Goal: Task Accomplishment & Management: Manage account settings

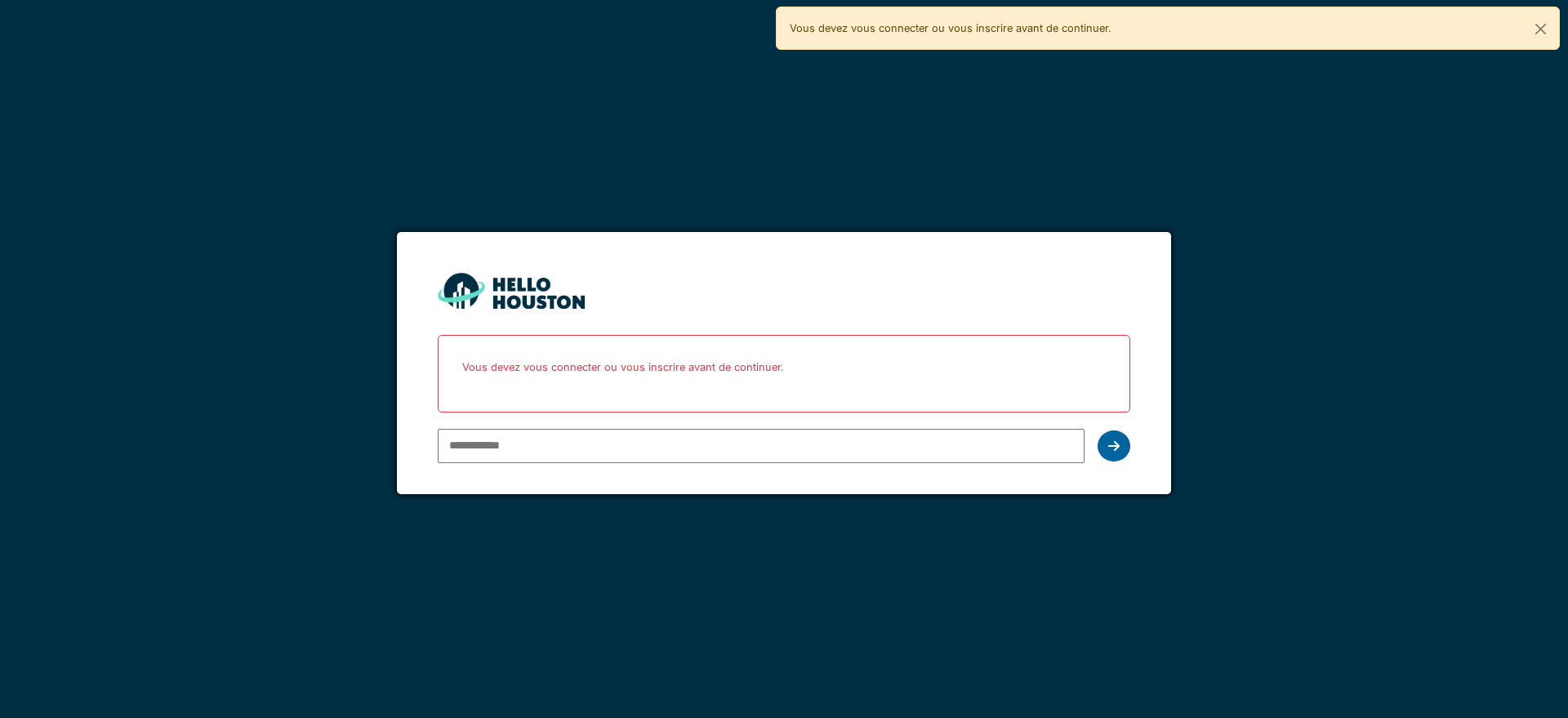
type input "**********"
click at [1120, 449] on div at bounding box center [1114, 446] width 33 height 31
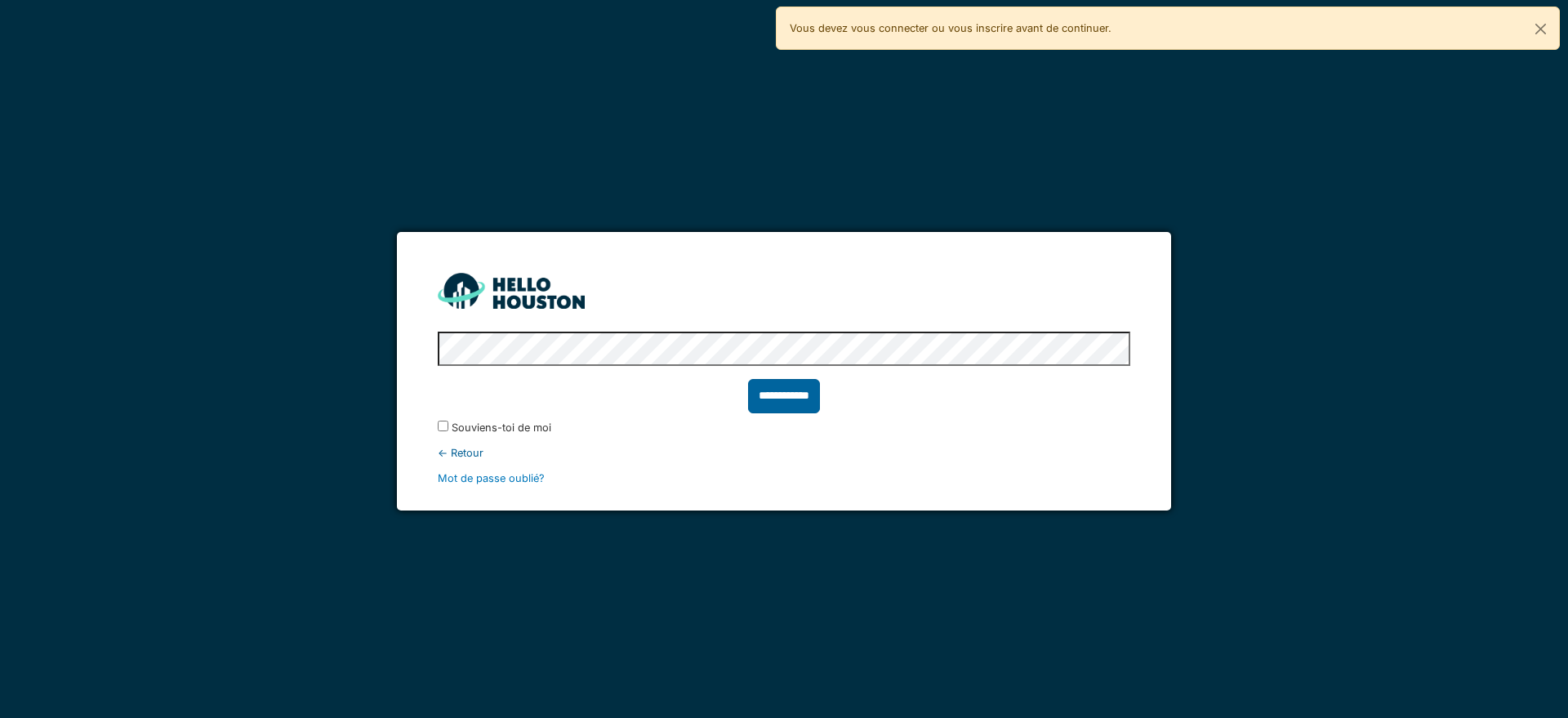
click at [812, 400] on input "**********" at bounding box center [784, 396] width 72 height 34
type input "******"
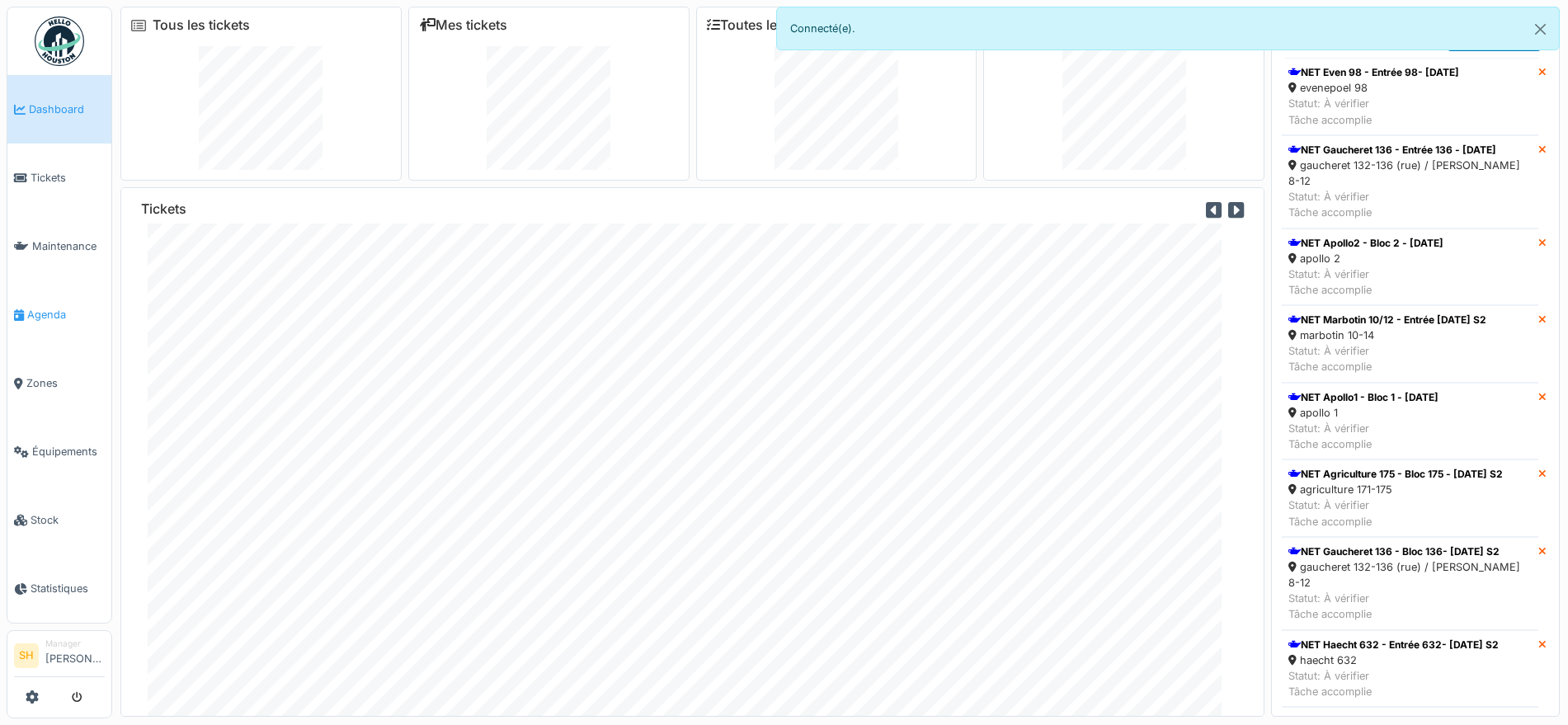
click at [52, 309] on span "Agenda" at bounding box center [66, 315] width 78 height 16
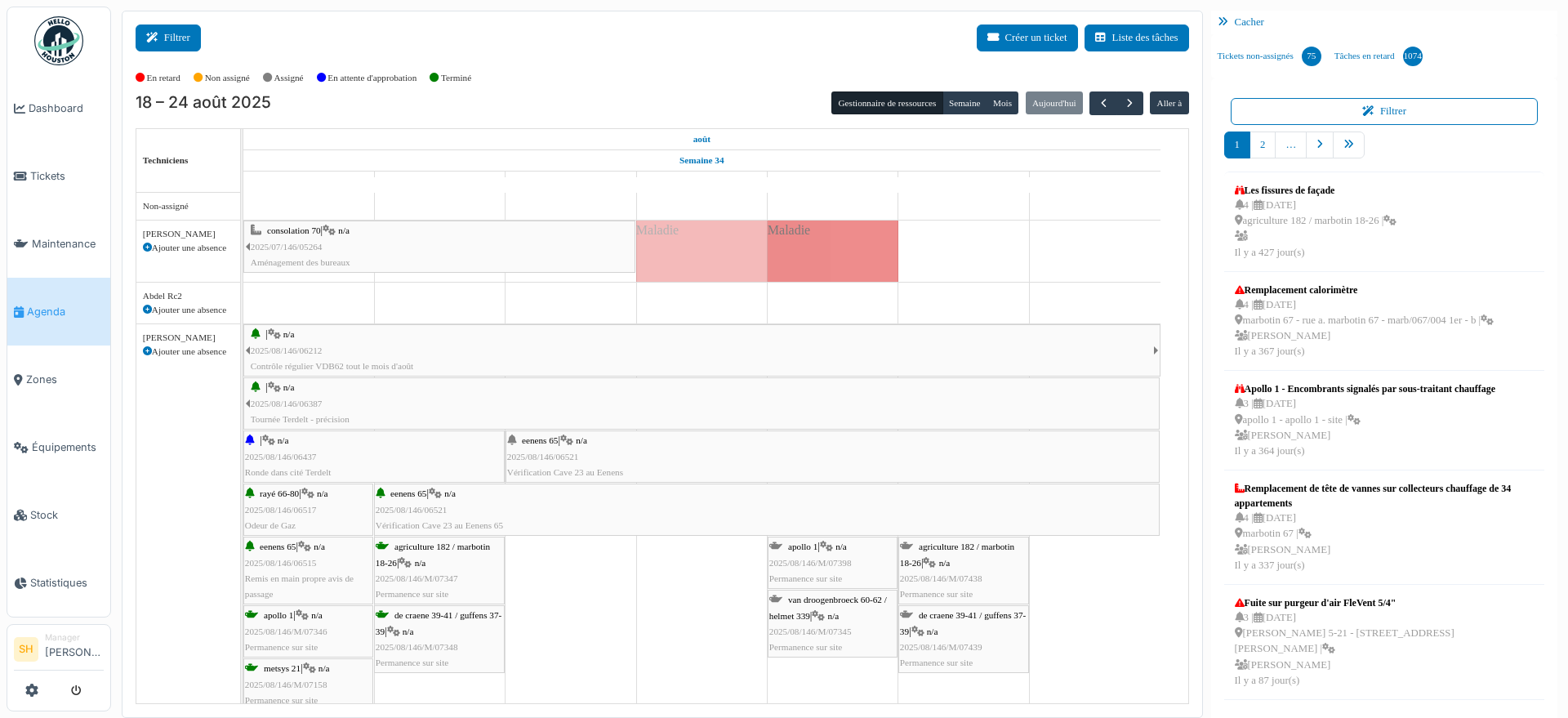
click at [185, 32] on button "Filtrer" at bounding box center [168, 38] width 65 height 27
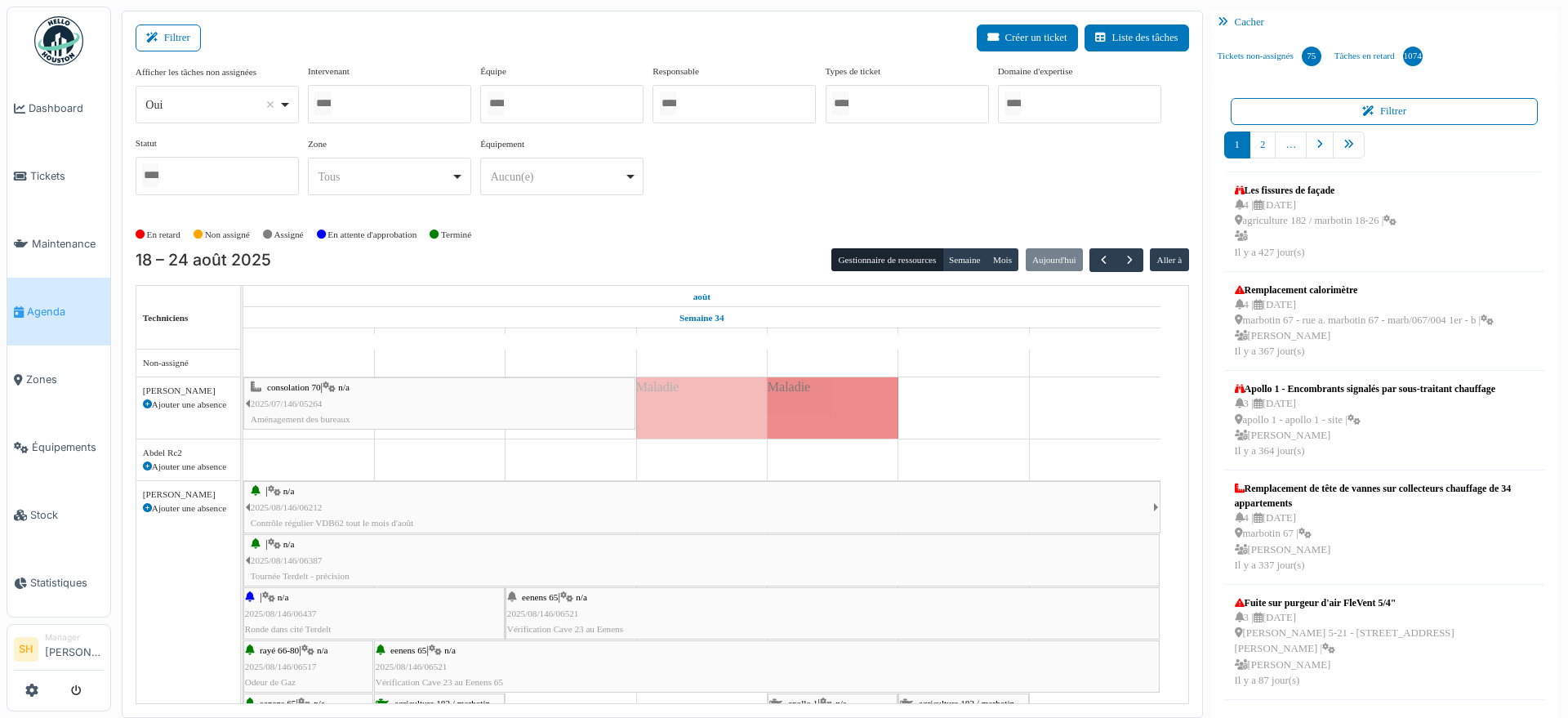
click at [432, 111] on div at bounding box center [389, 104] width 163 height 39
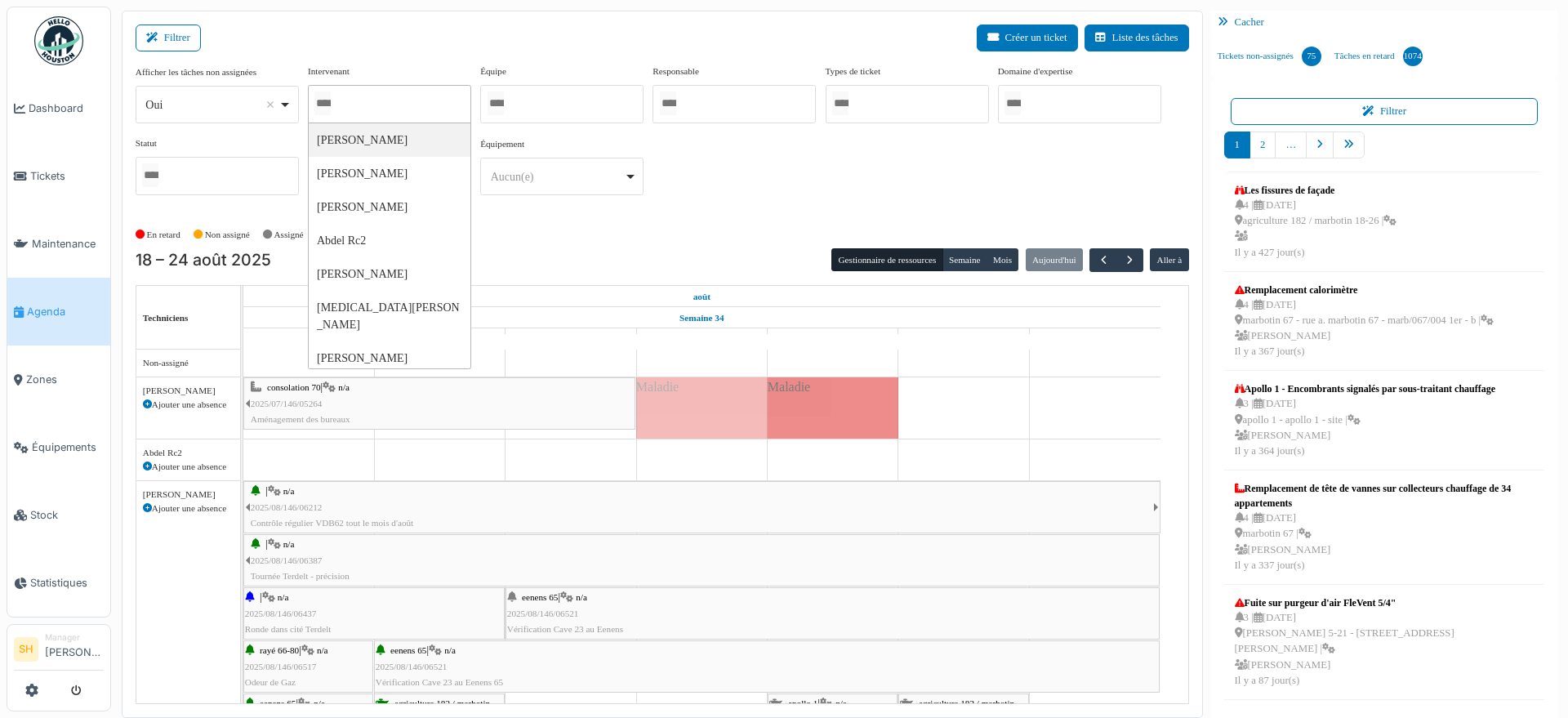
type input "*"
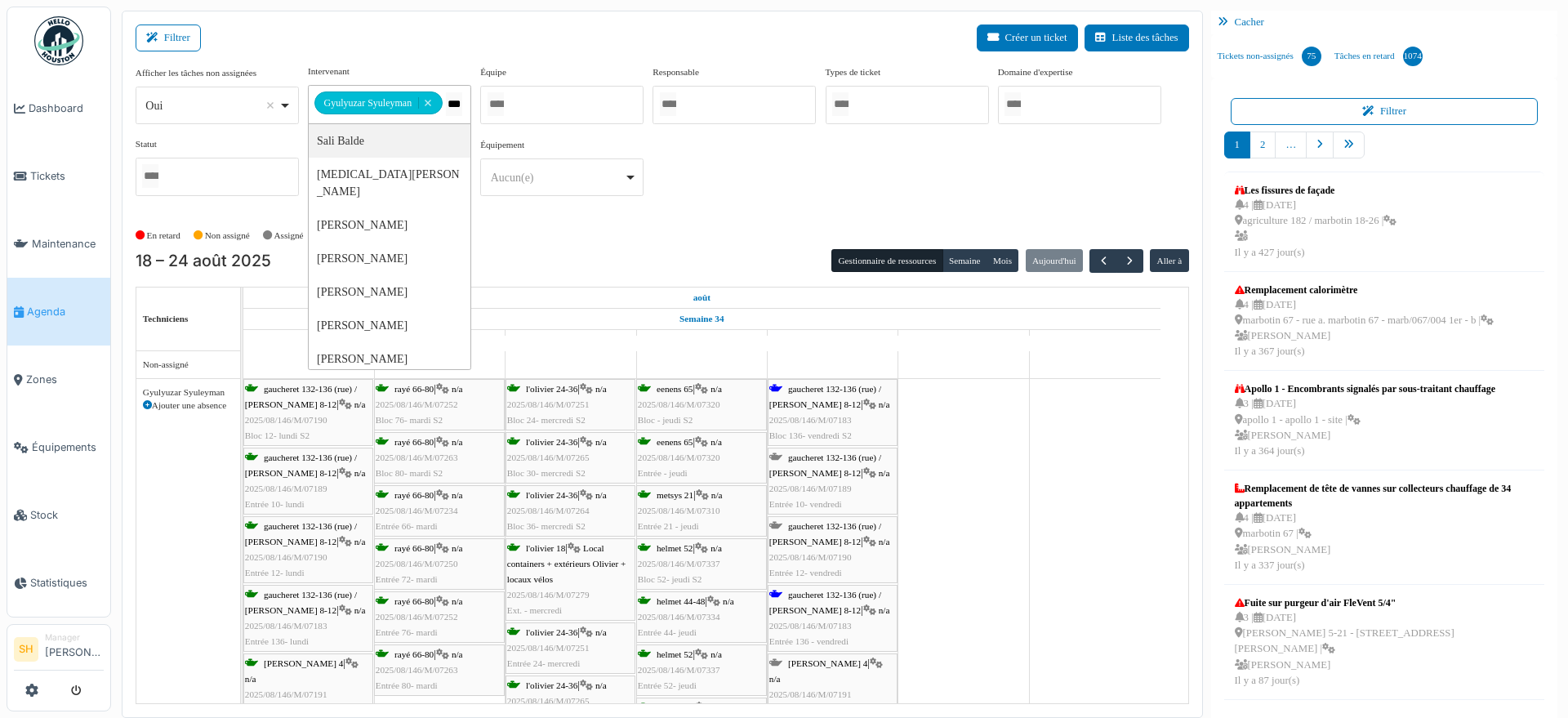
type input "****"
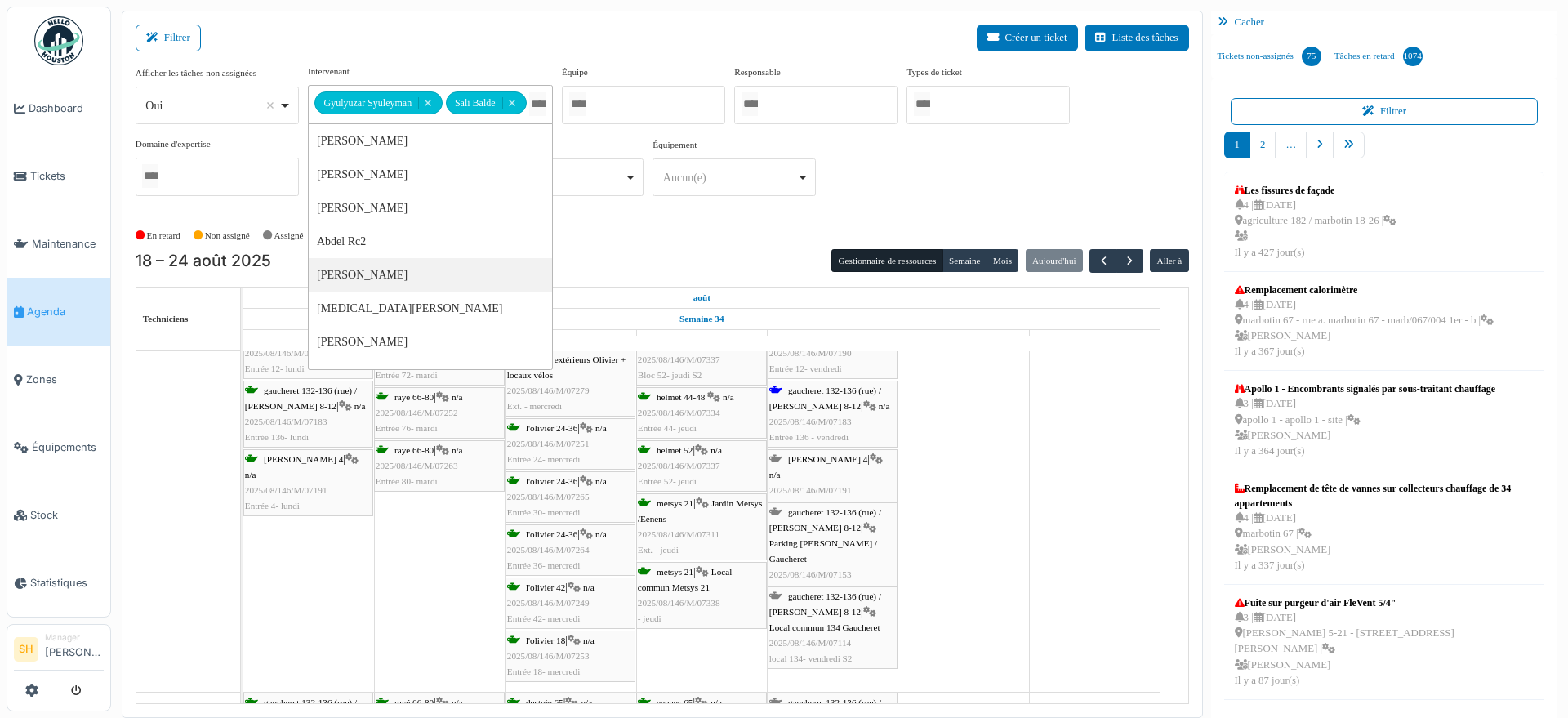
scroll to position [408, 0]
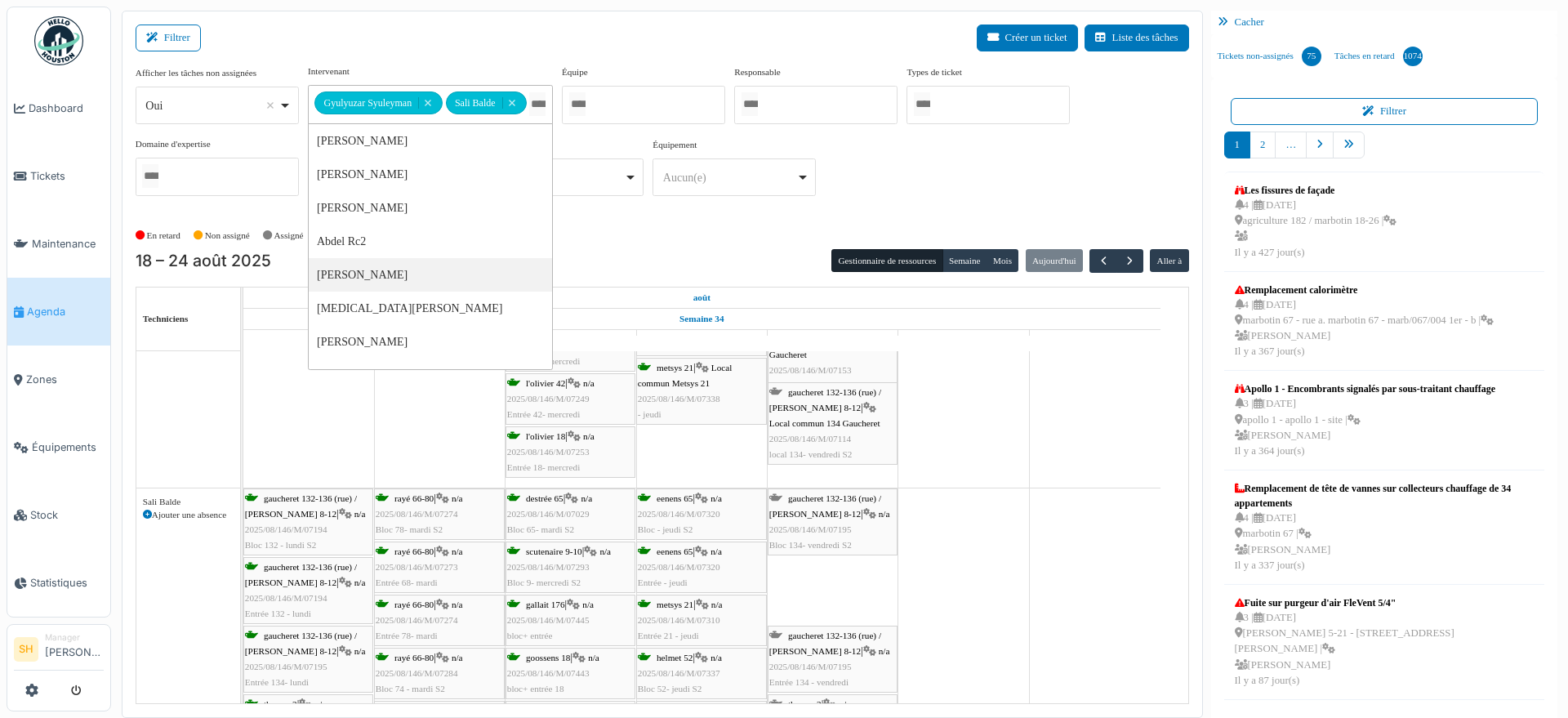
drag, startPoint x: 833, startPoint y: 609, endPoint x: 839, endPoint y: 466, distance: 143.1
click at [839, 466] on div "gaucheret 132-136 (rue) / thomas 8-12 | n/a 2025/08/146/M/07190 Bloc 12- lundi …" at bounding box center [716, 448] width 945 height 1011
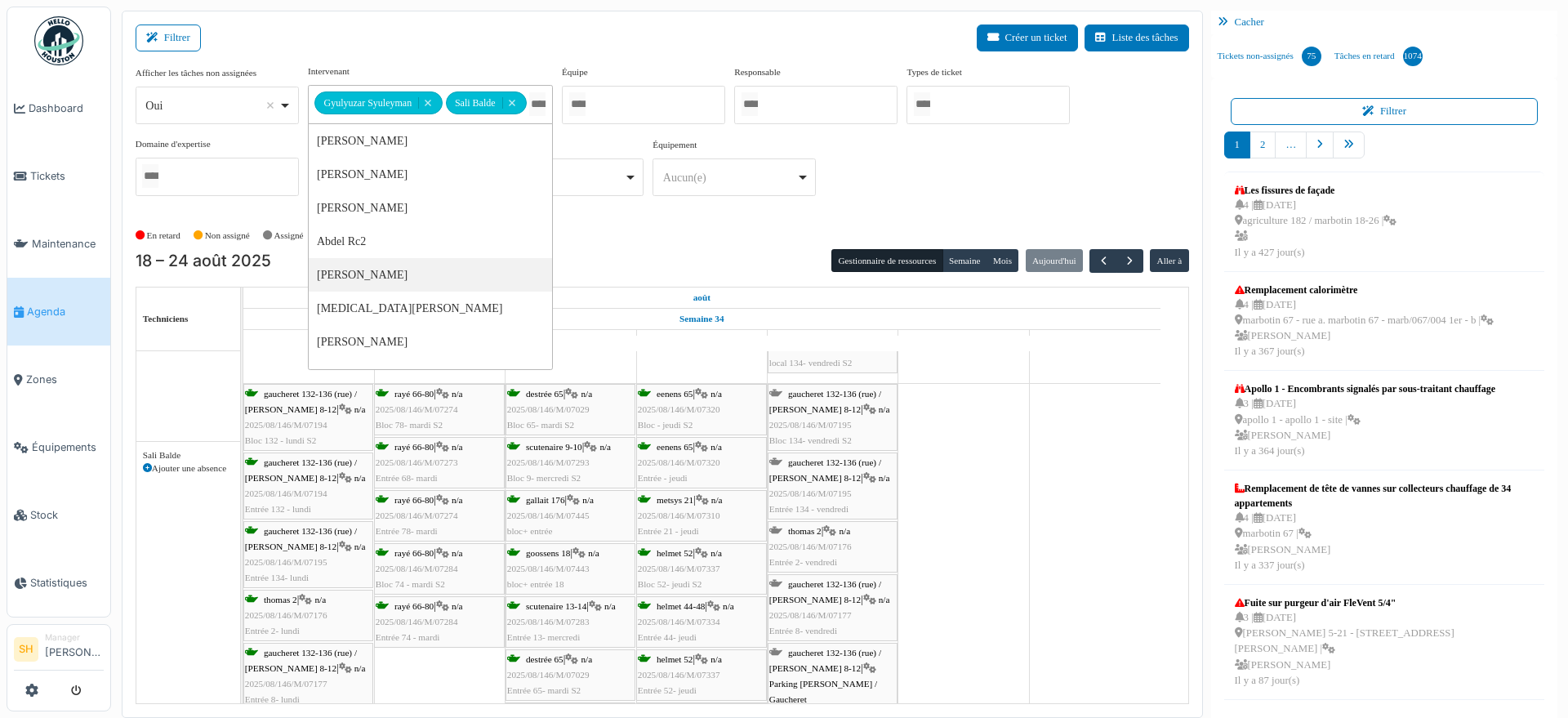
scroll to position [613, 0]
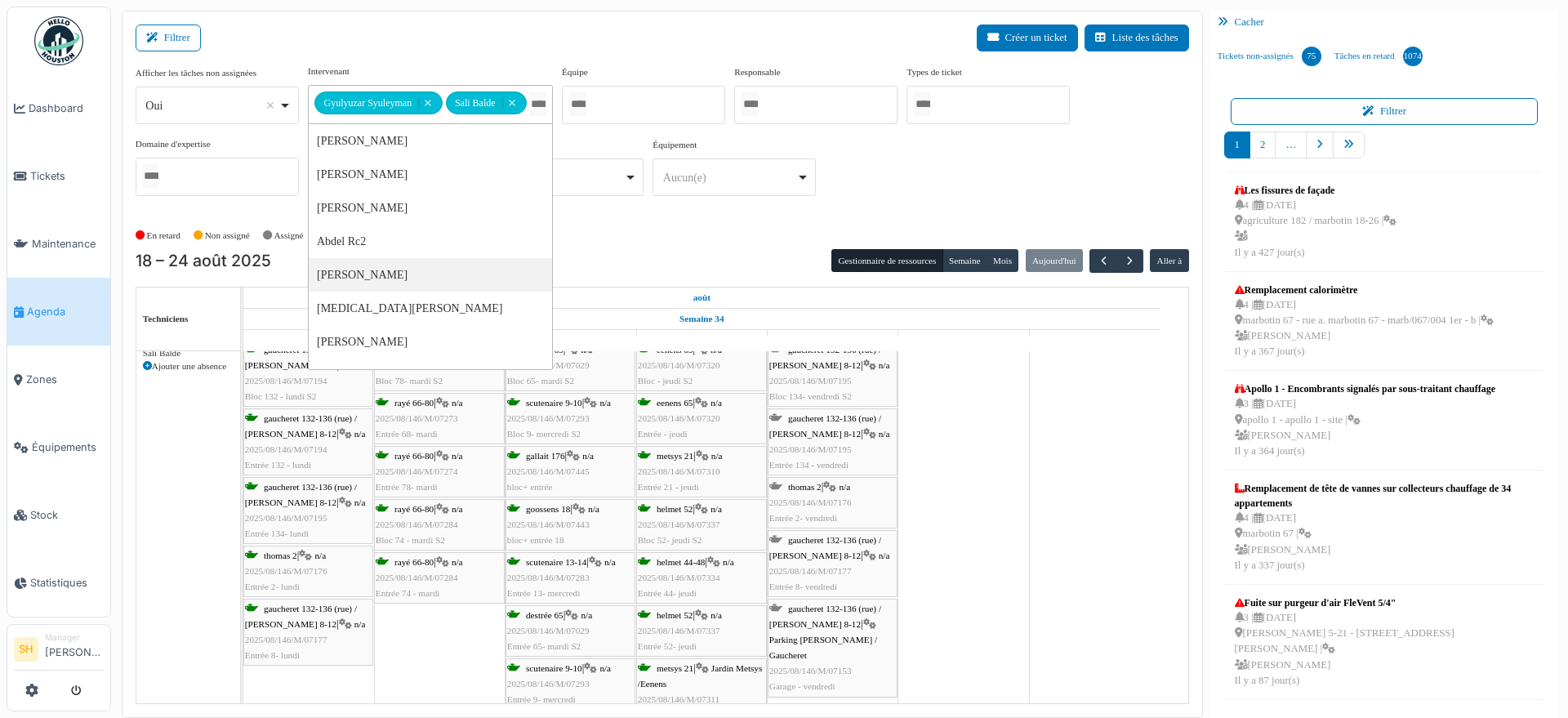
click at [822, 490] on span "thomas 2" at bounding box center [805, 486] width 33 height 9
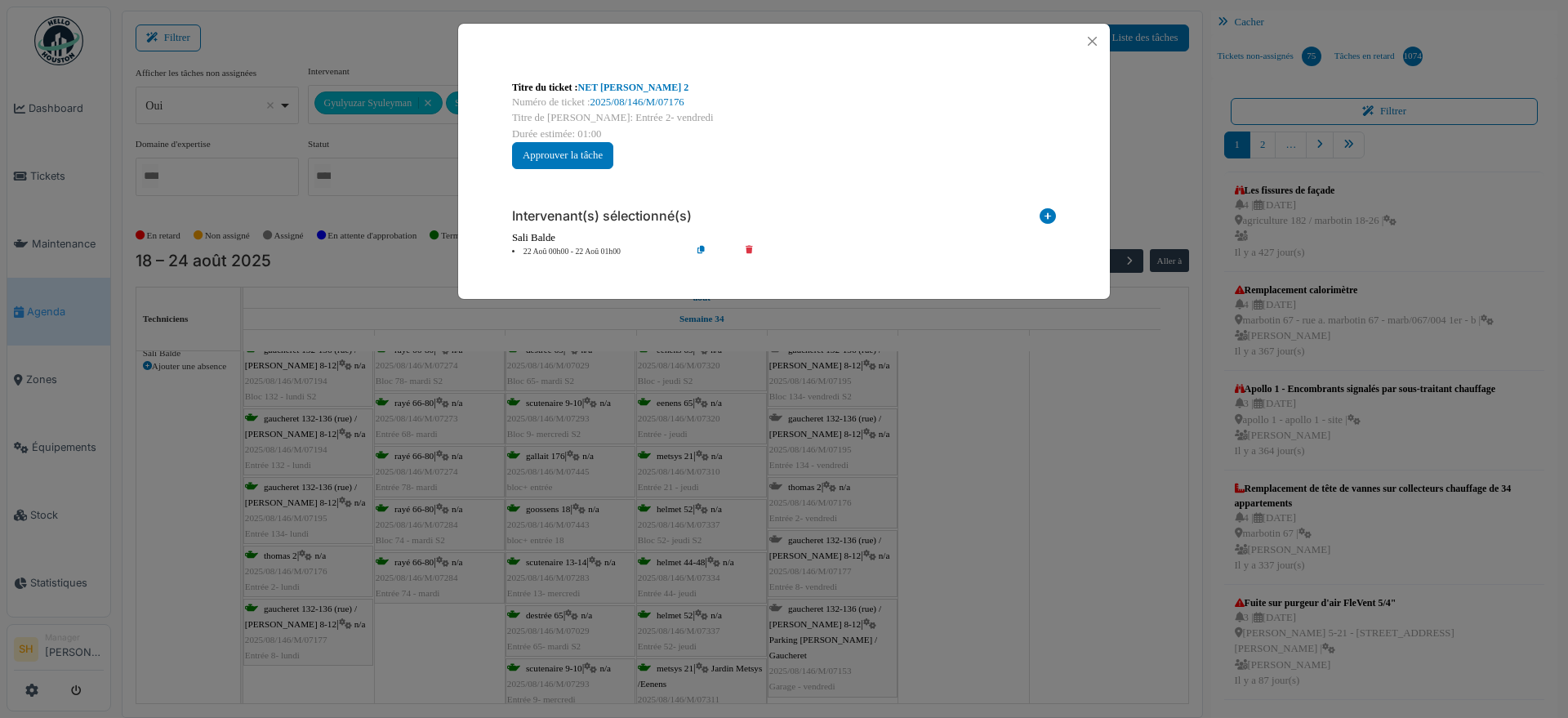
click at [1048, 217] on icon at bounding box center [1048, 219] width 16 height 22
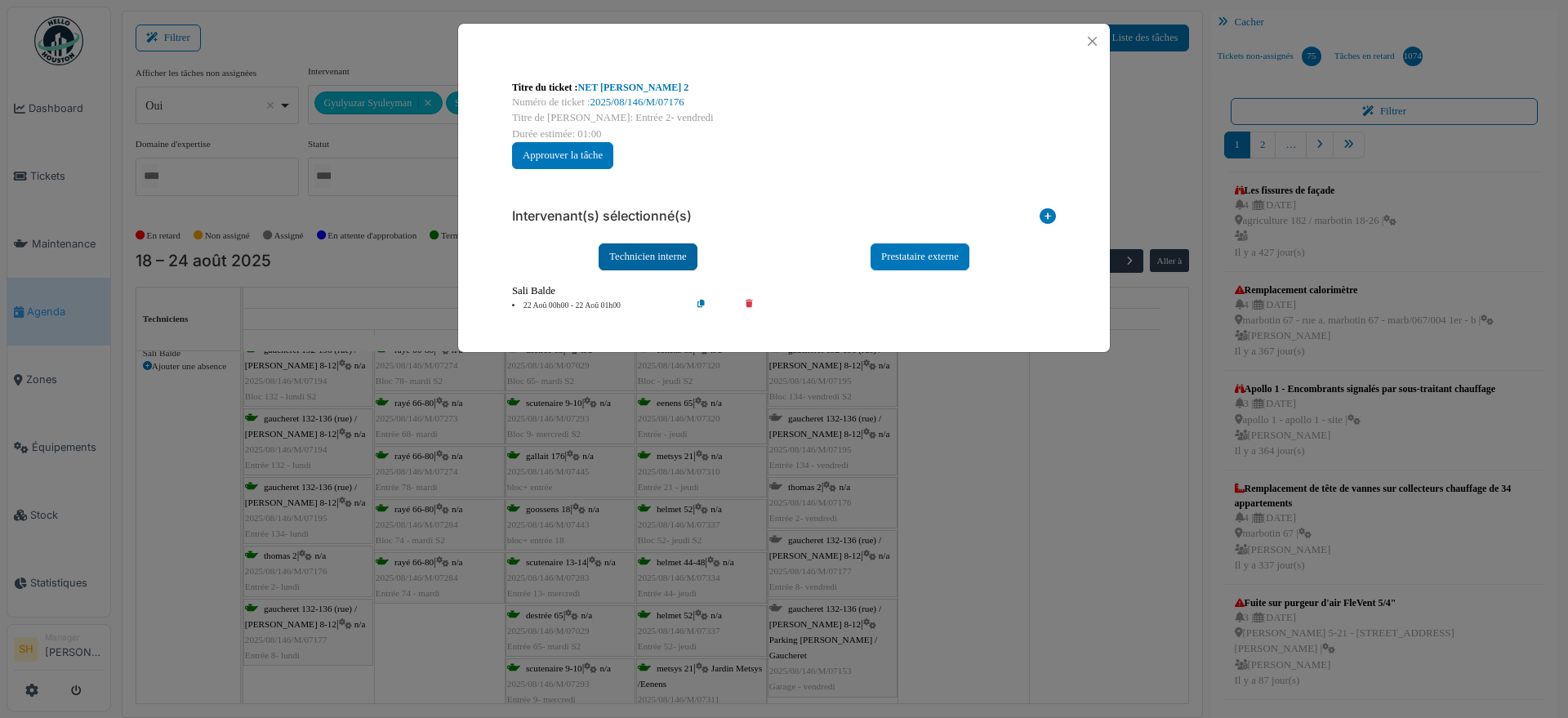
click at [638, 258] on div "Technicien interne" at bounding box center [648, 256] width 98 height 27
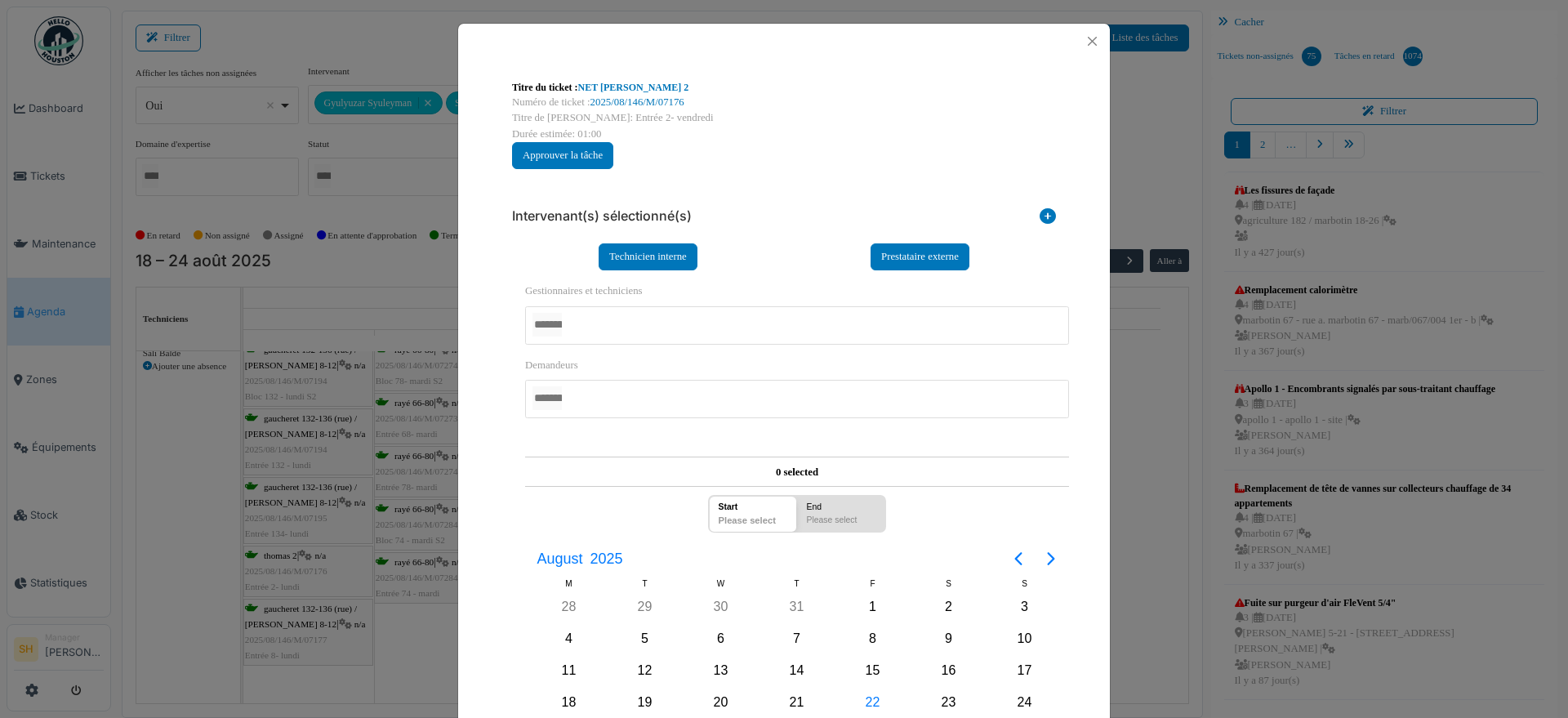
click at [620, 331] on div at bounding box center [798, 325] width 544 height 39
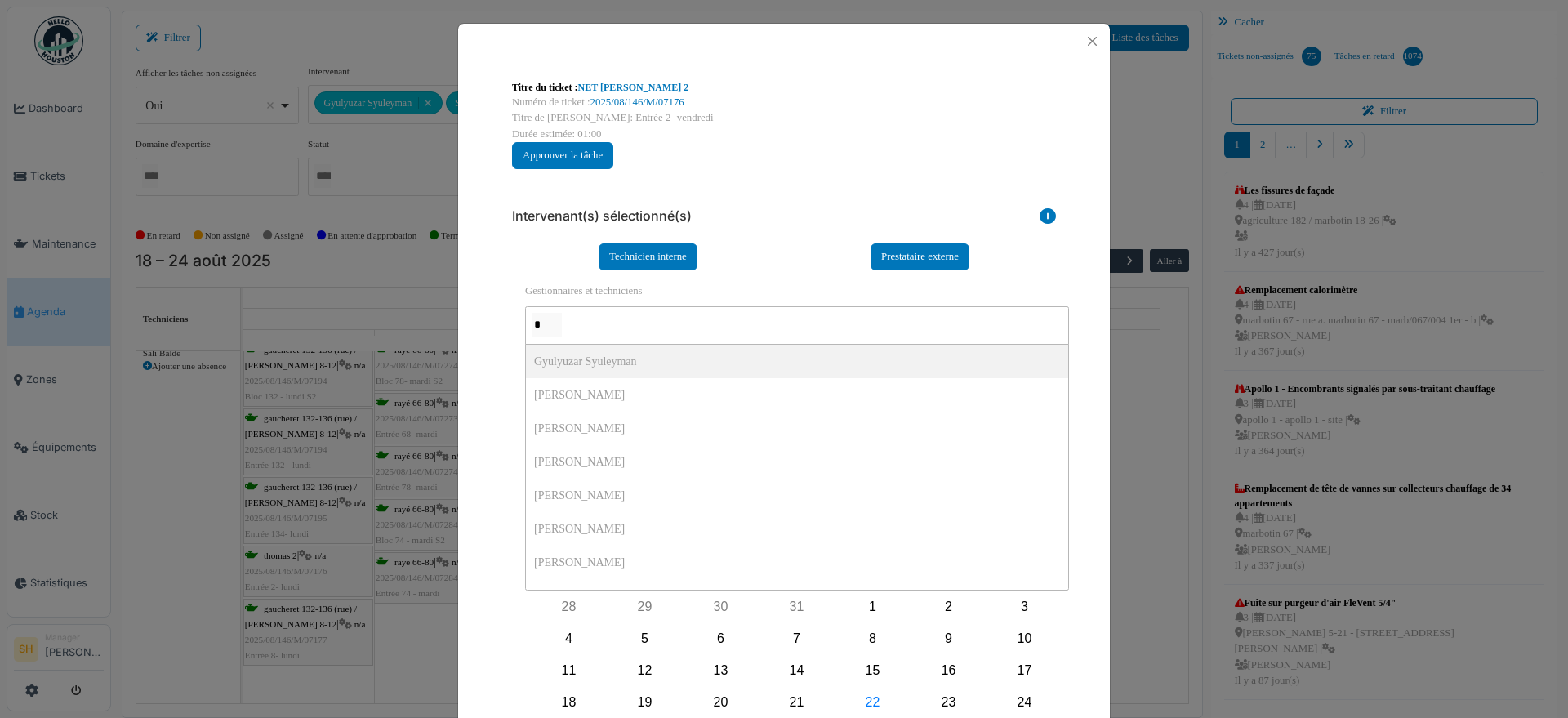
type input "**"
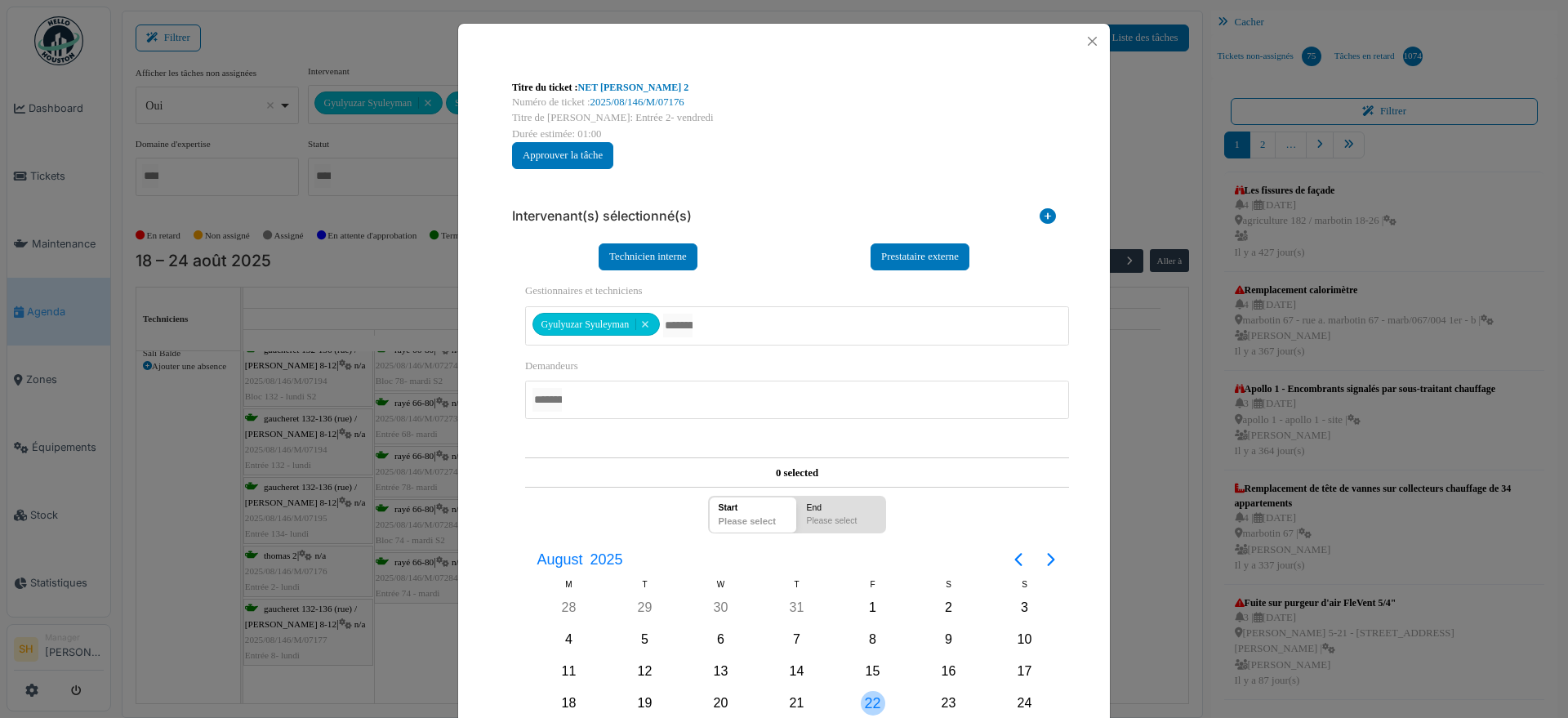
click at [873, 709] on div "22" at bounding box center [873, 703] width 25 height 25
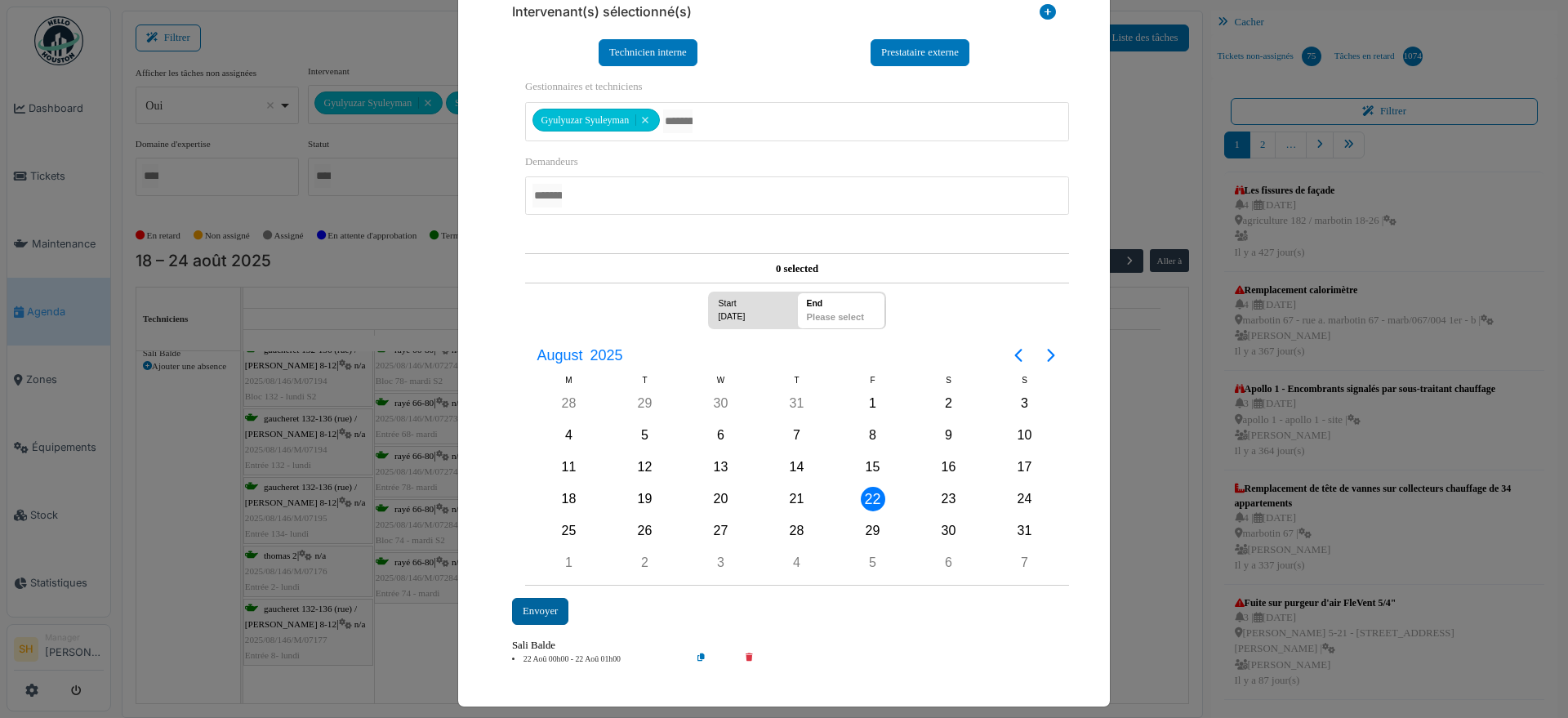
click at [532, 604] on div "Envoyer" at bounding box center [540, 611] width 56 height 27
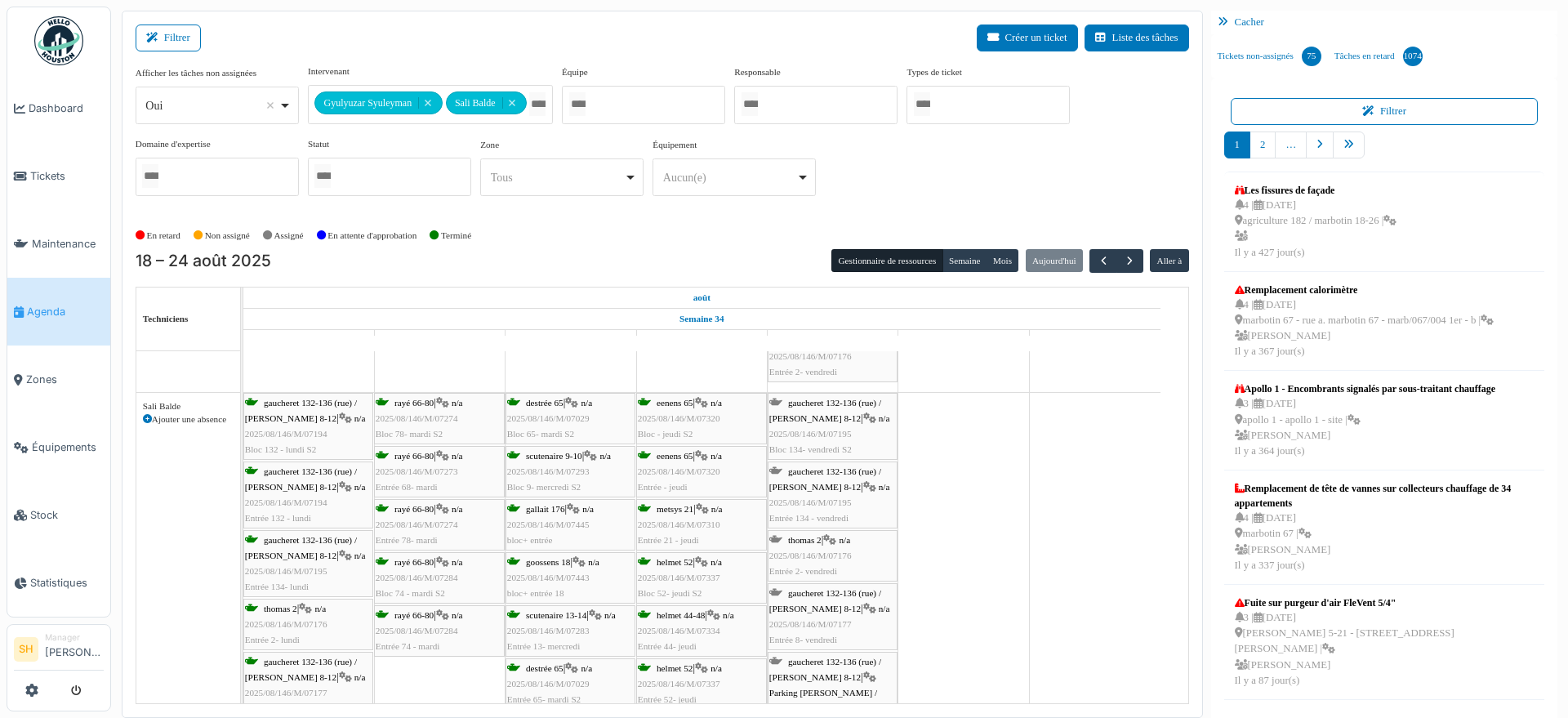
click at [811, 598] on div "gaucheret 132-136 (rue) / thomas 8-12 | n/a 2025/08/146/M/07177 Entrée 8- vendr…" at bounding box center [833, 616] width 127 height 62
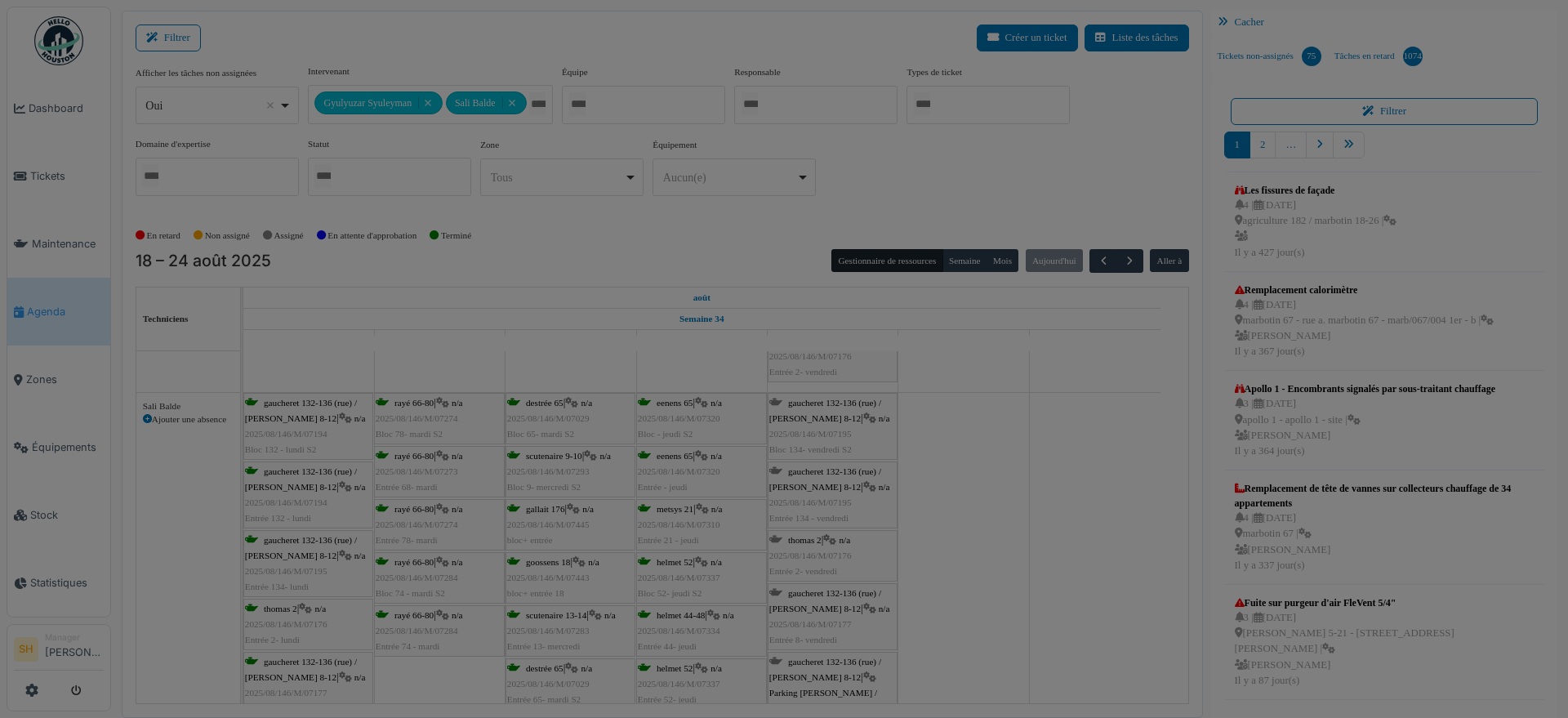
scroll to position [0, 0]
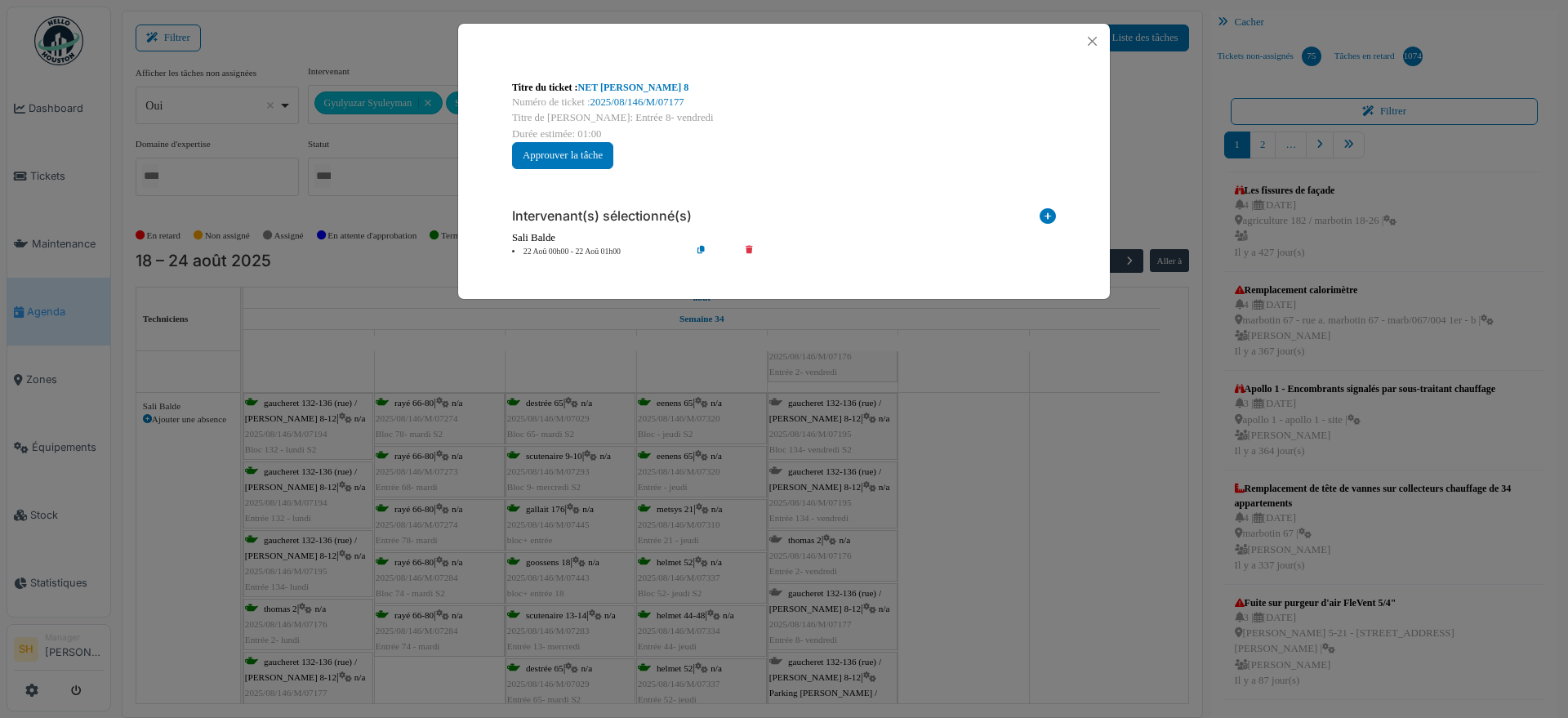
click at [1048, 212] on icon at bounding box center [1048, 219] width 16 height 22
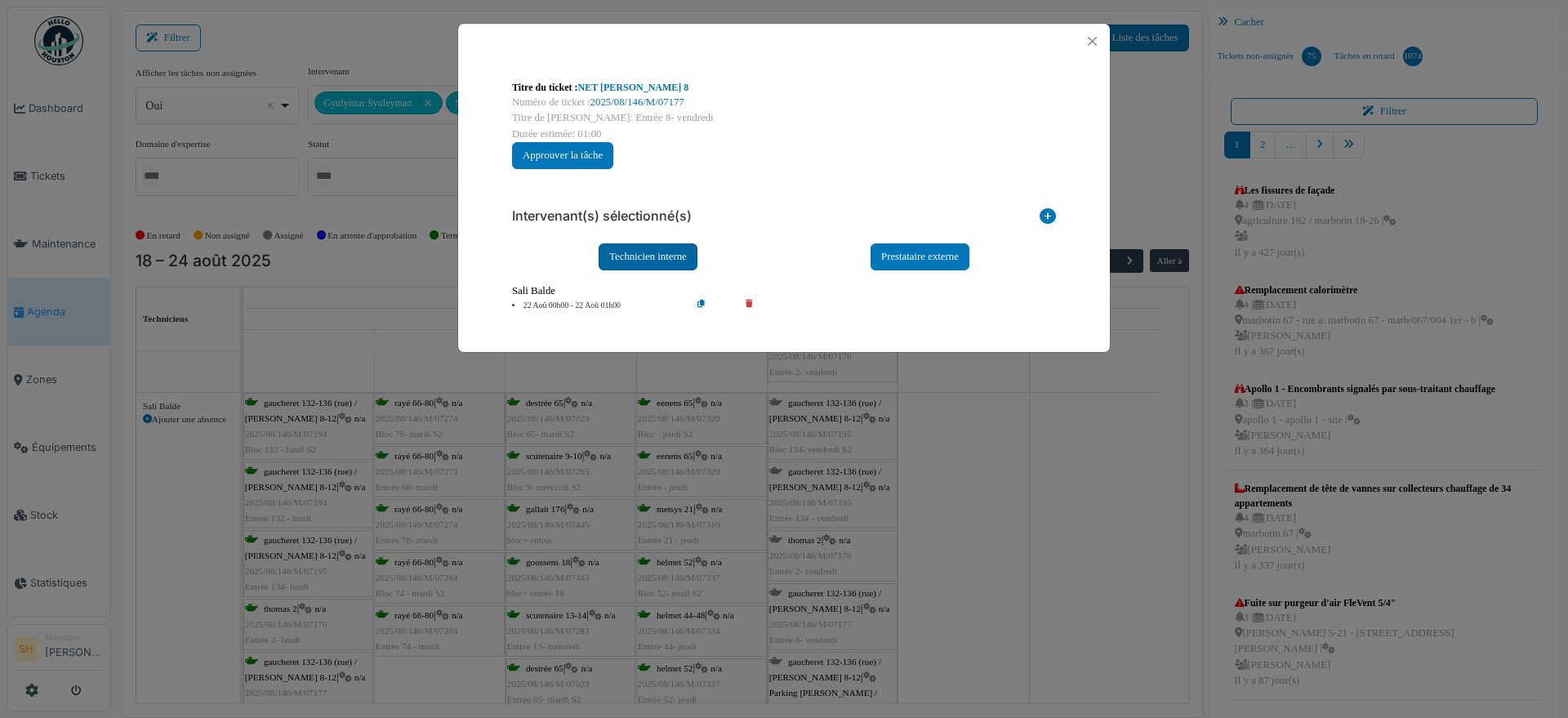
click at [654, 260] on div "Technicien interne" at bounding box center [648, 256] width 98 height 27
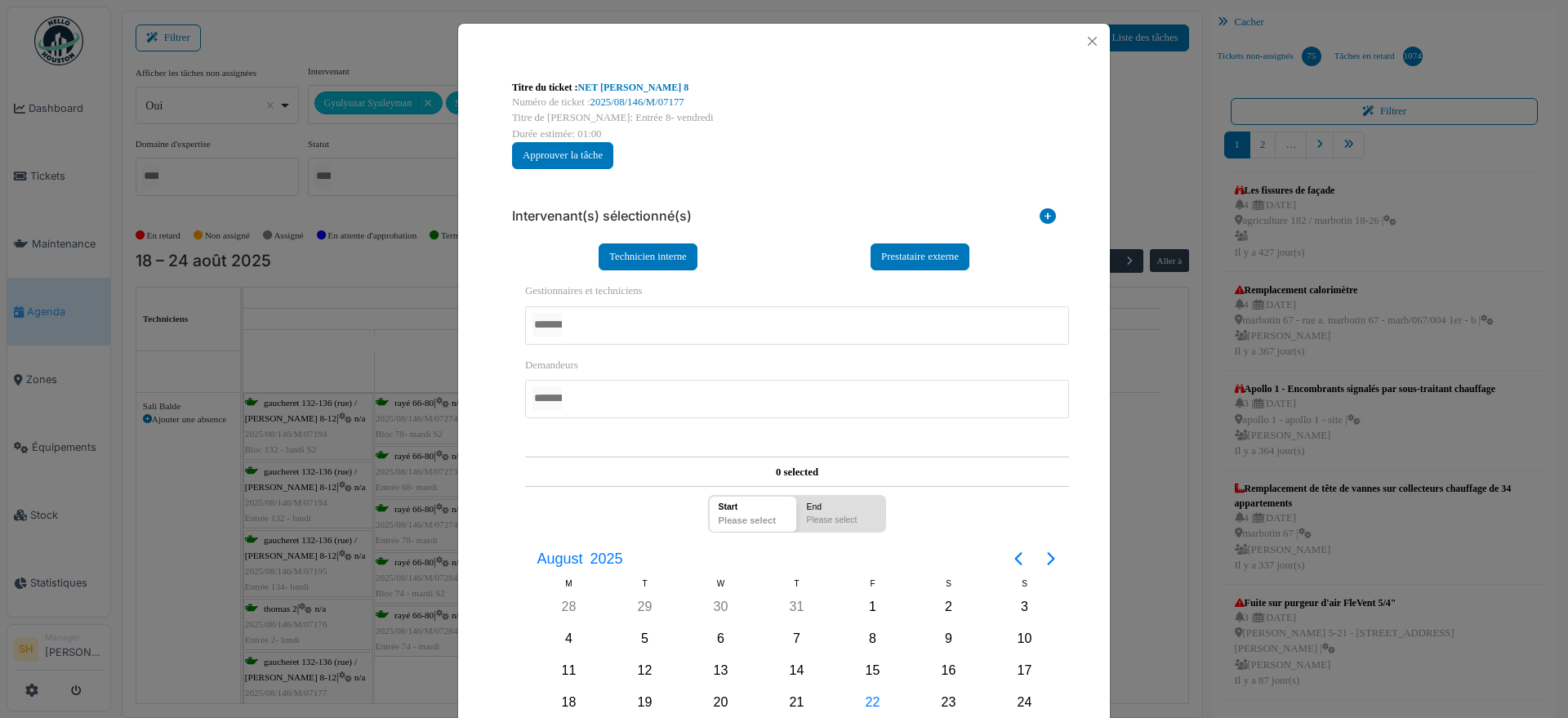
click at [650, 324] on div at bounding box center [798, 325] width 544 height 39
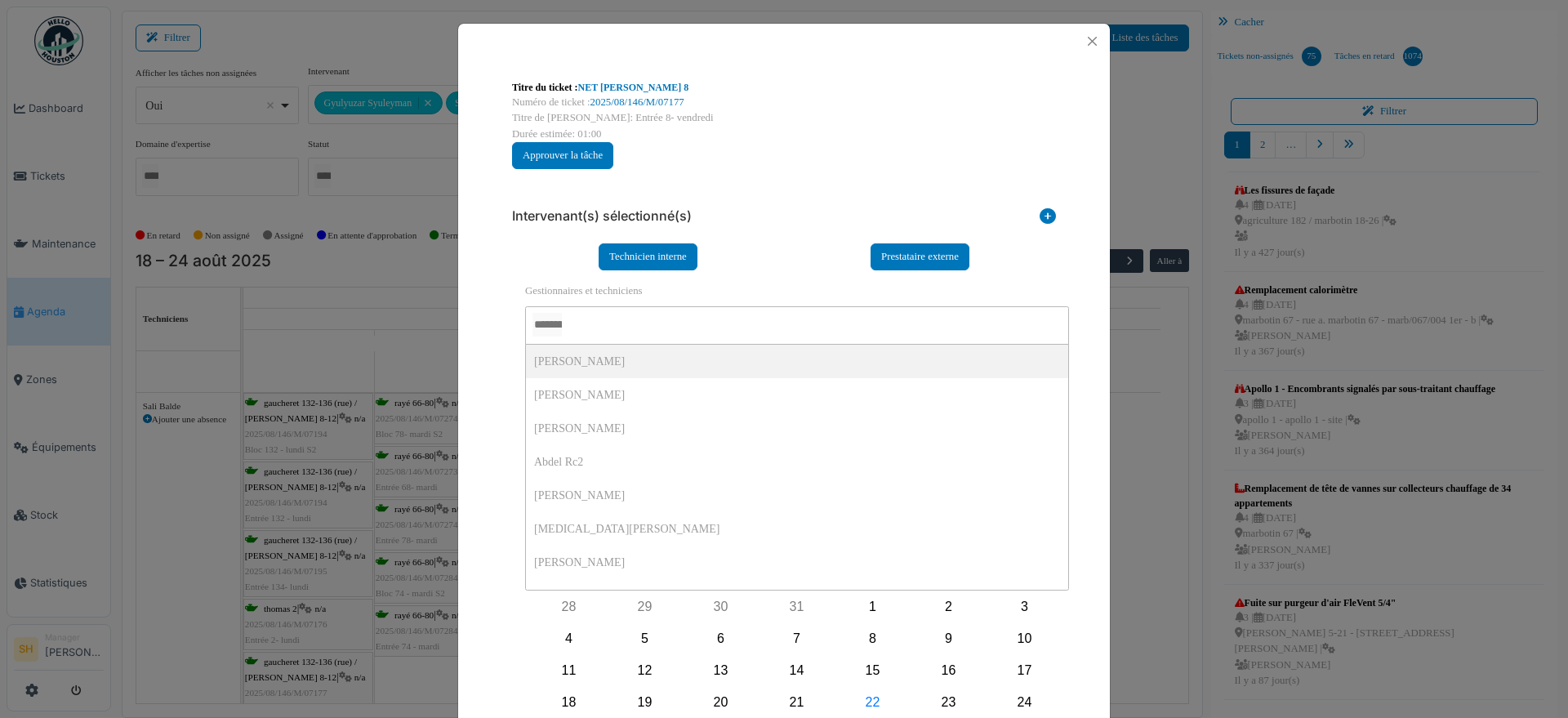
type input "*"
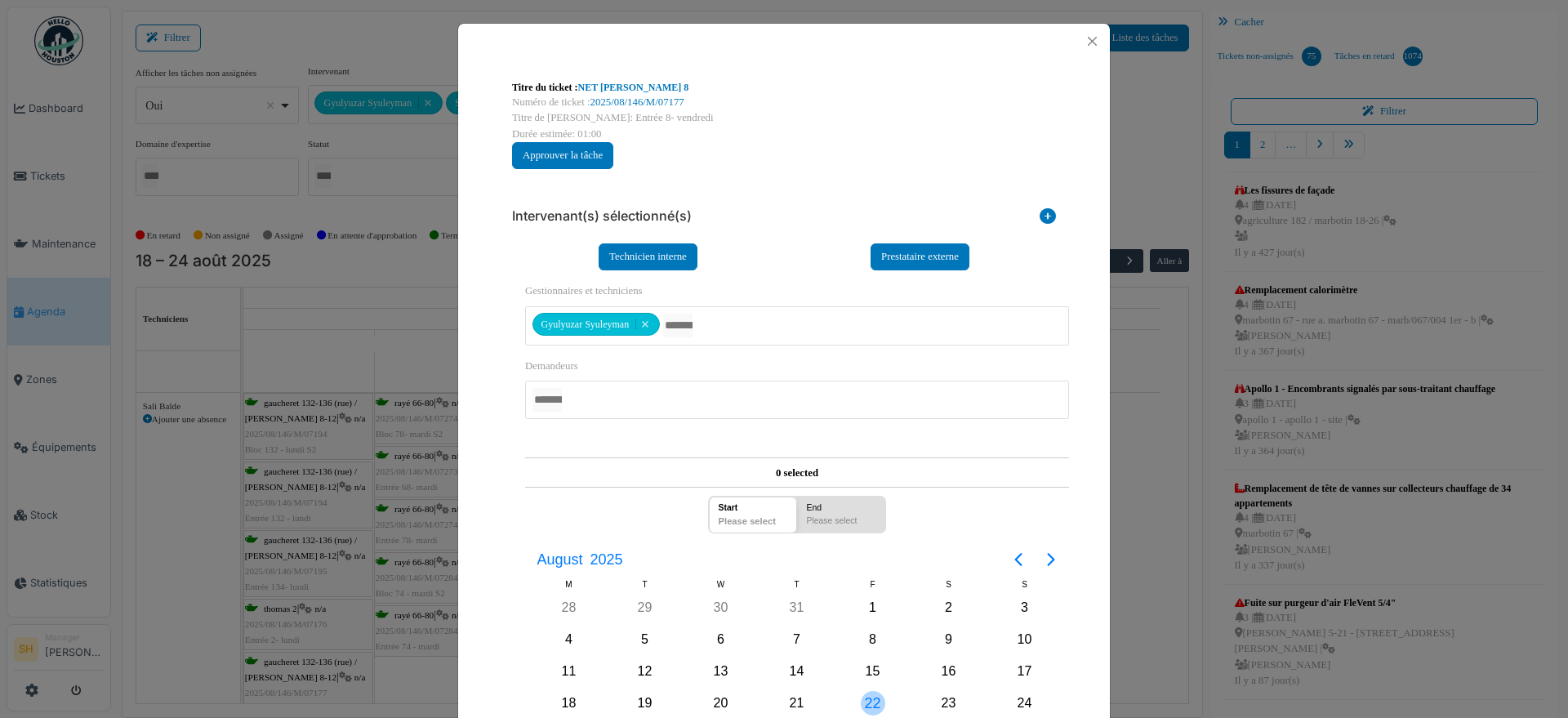
click at [869, 700] on div "22" at bounding box center [873, 703] width 25 height 25
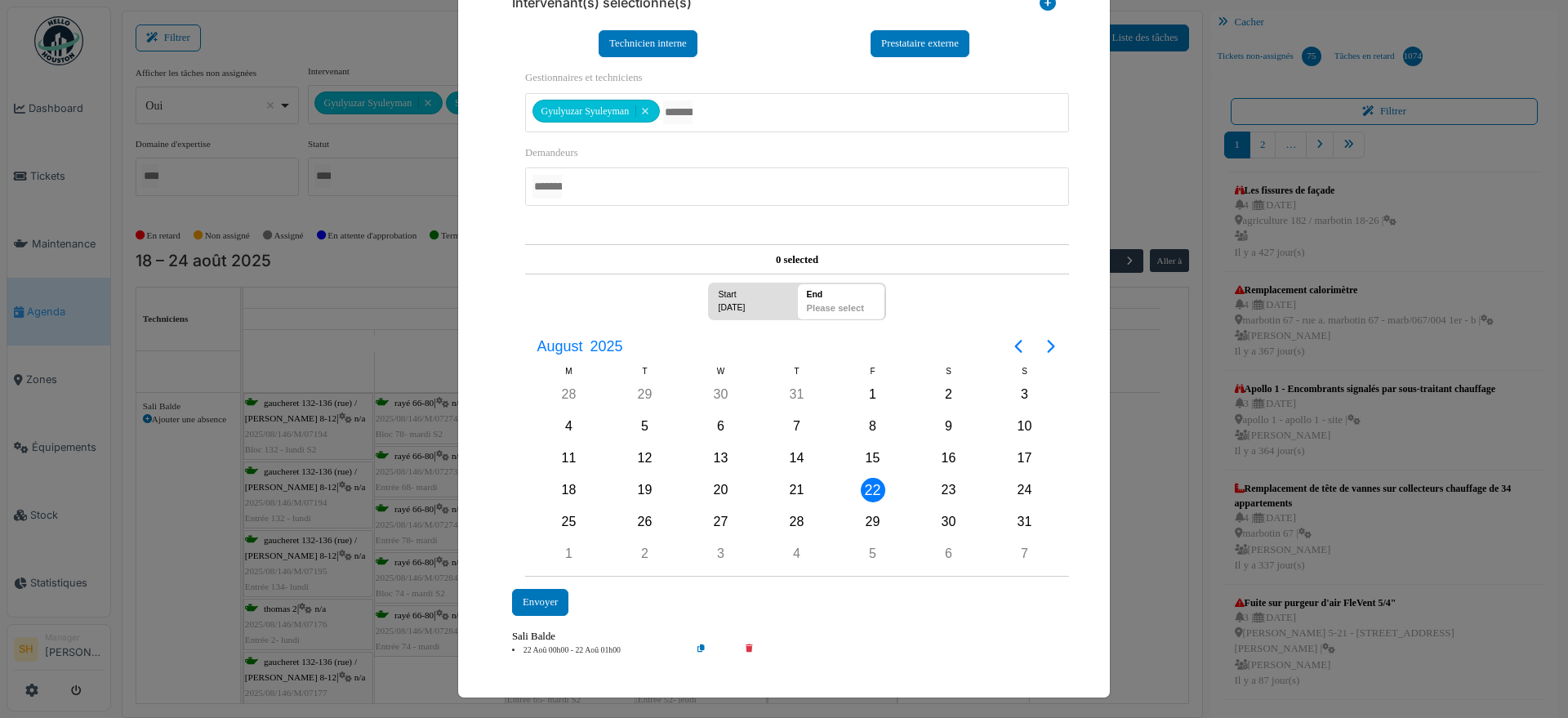
scroll to position [216, 0]
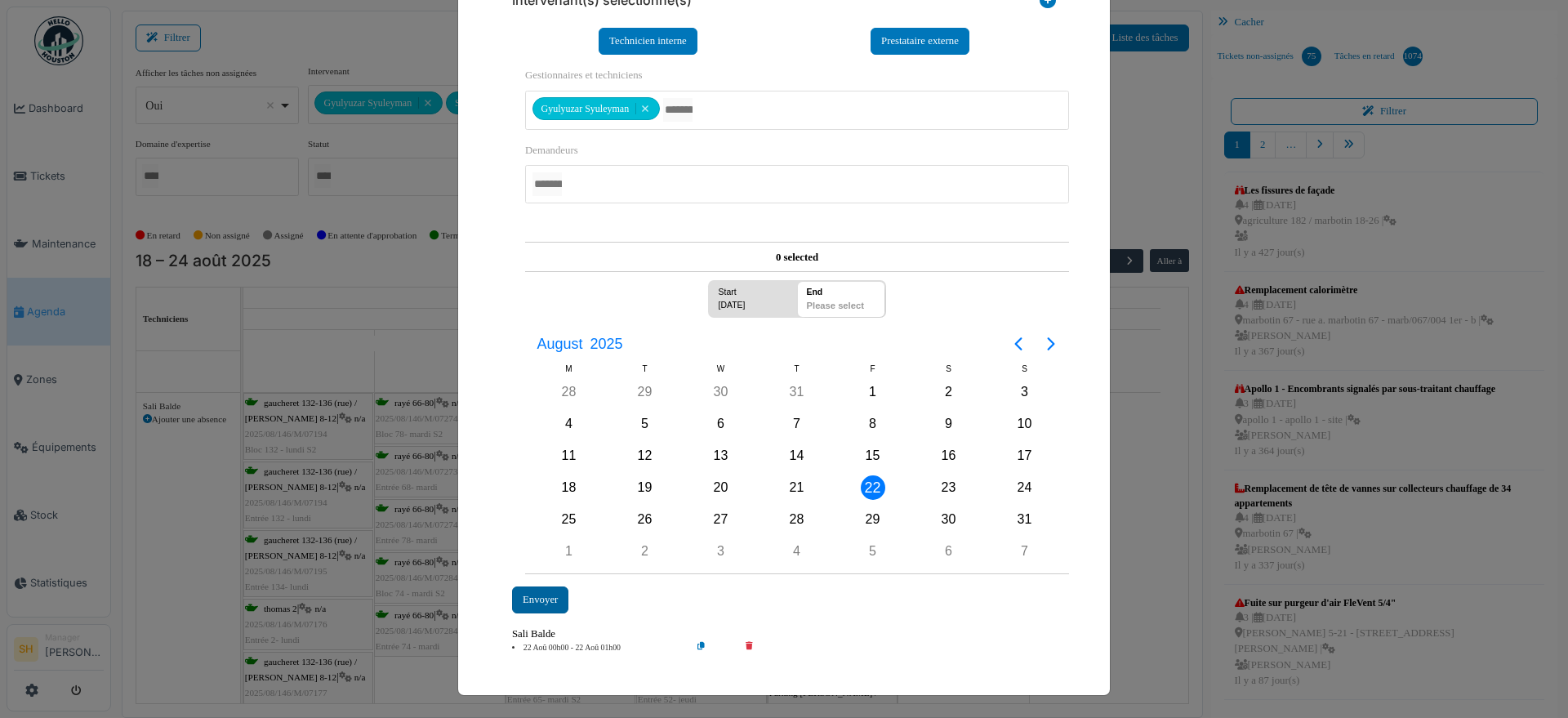
click at [544, 596] on div "Envoyer" at bounding box center [540, 599] width 56 height 27
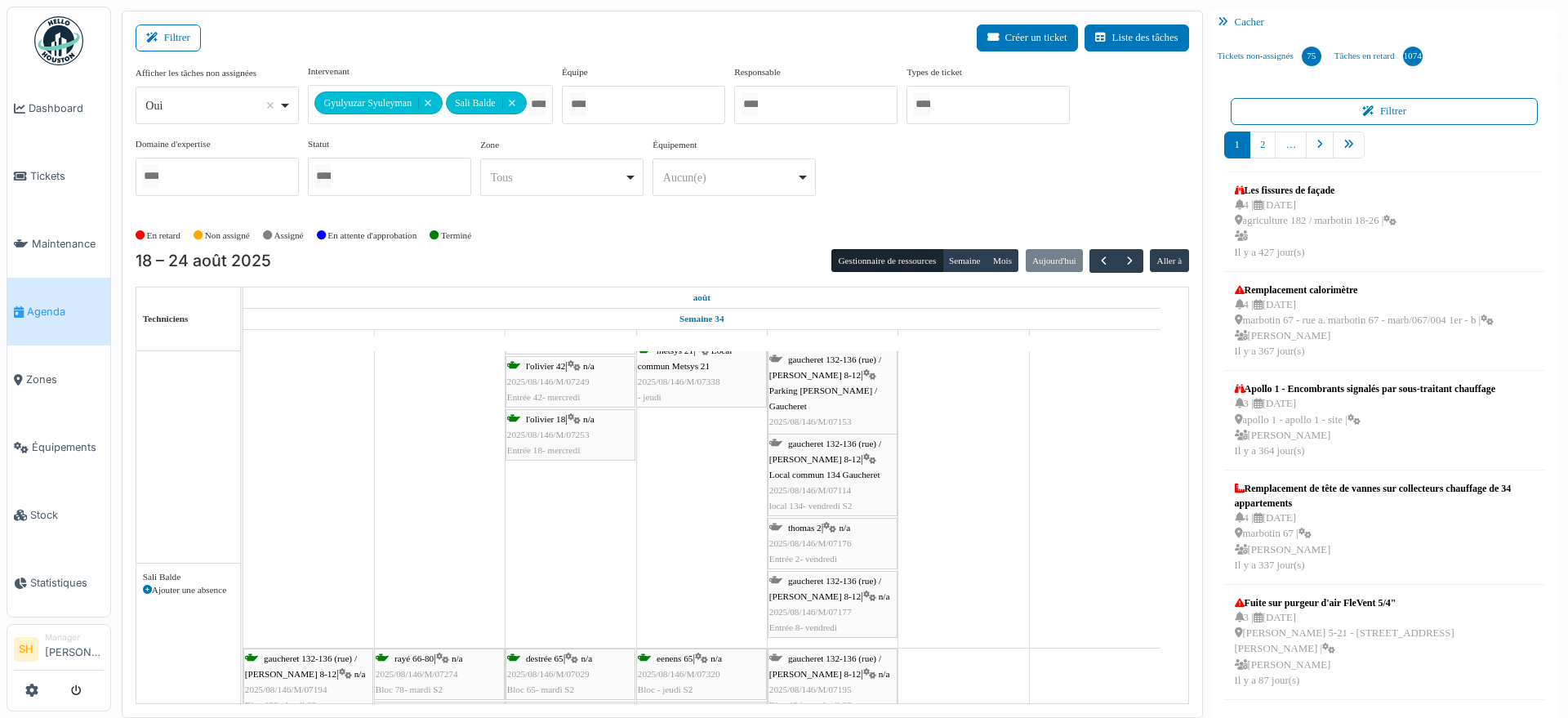
scroll to position [0, 0]
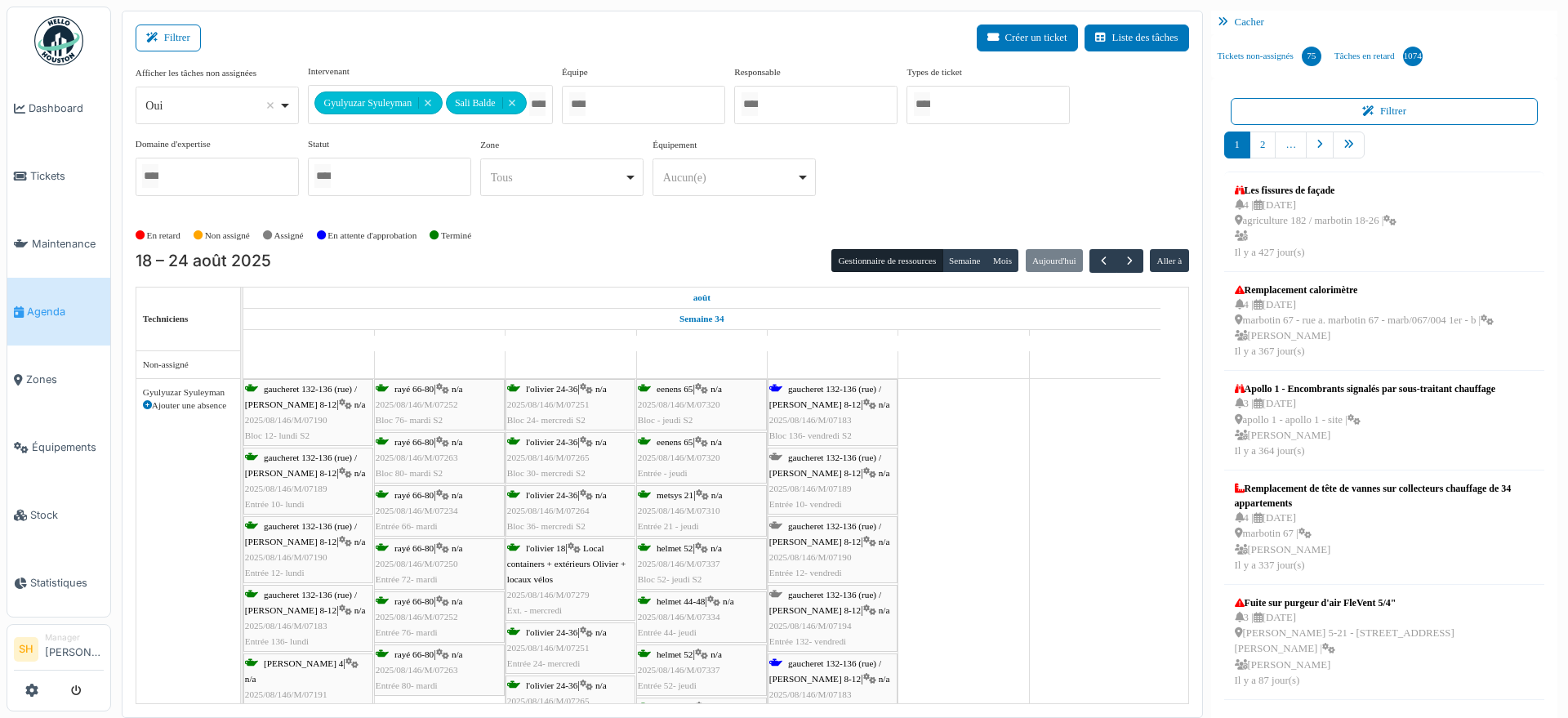
click at [665, 98] on div at bounding box center [644, 104] width 163 height 39
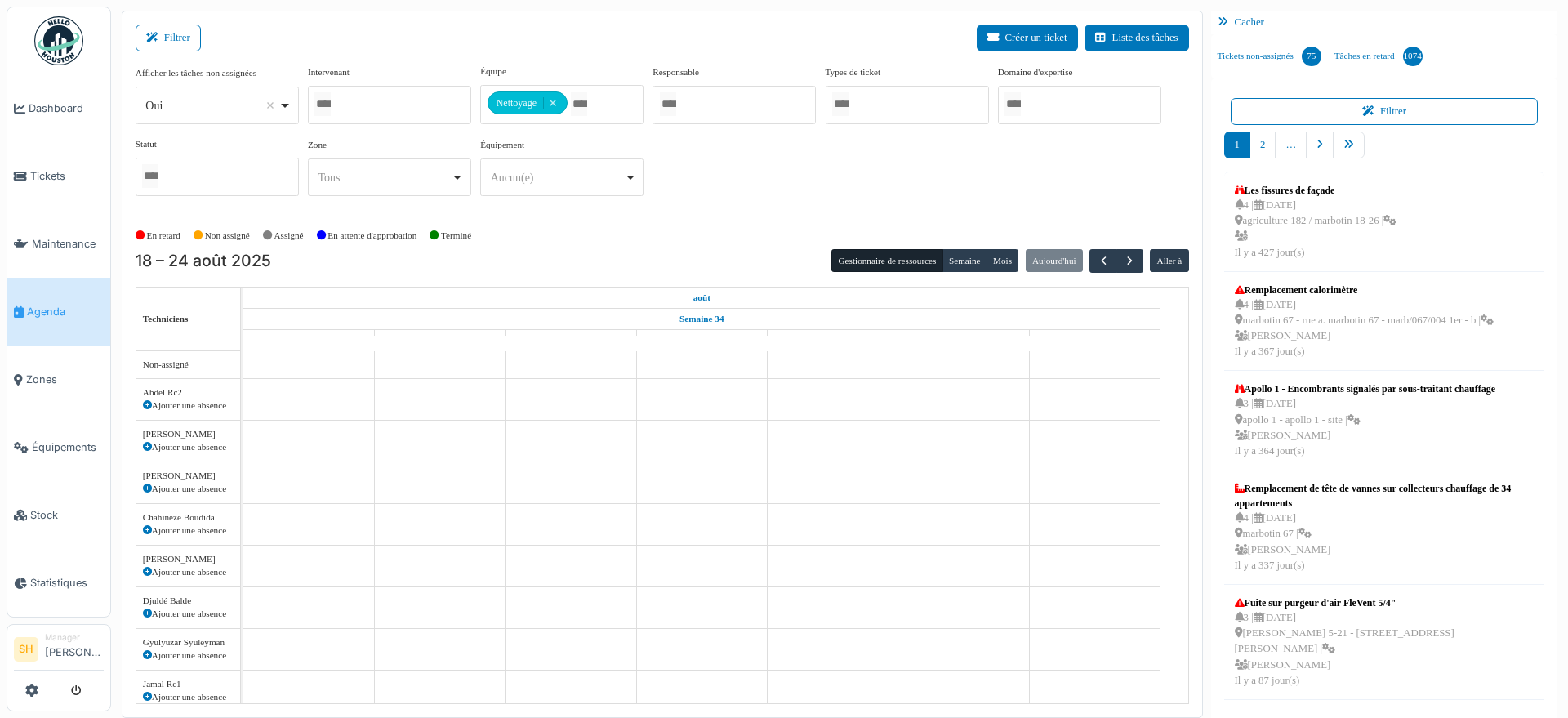
click at [717, 226] on div "En retard Non assigné Assigné En attente d'approbation Terminé" at bounding box center [662, 235] width 1054 height 27
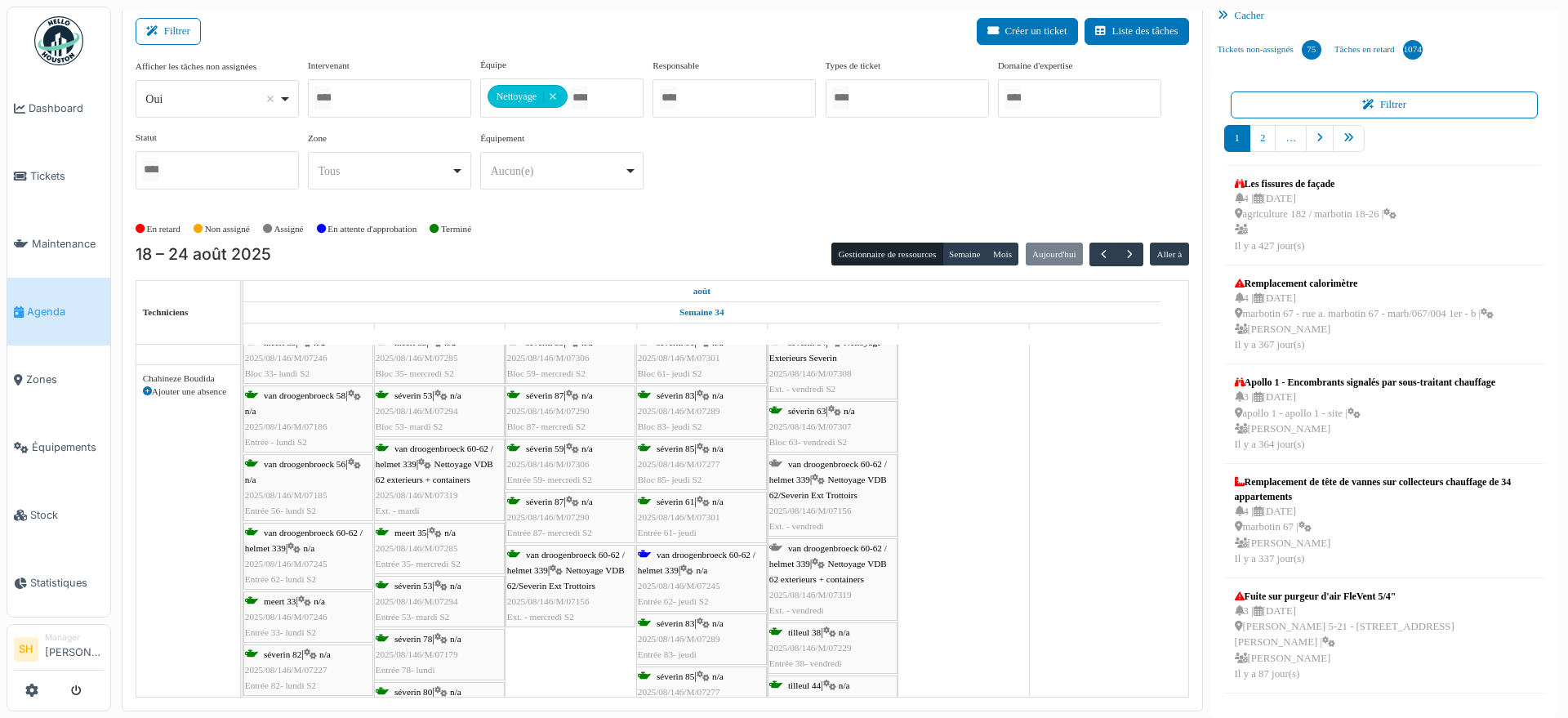
scroll to position [613, 0]
click at [659, 567] on span "van droogenbroeck 60-62 / helmet 339" at bounding box center [696, 562] width 117 height 26
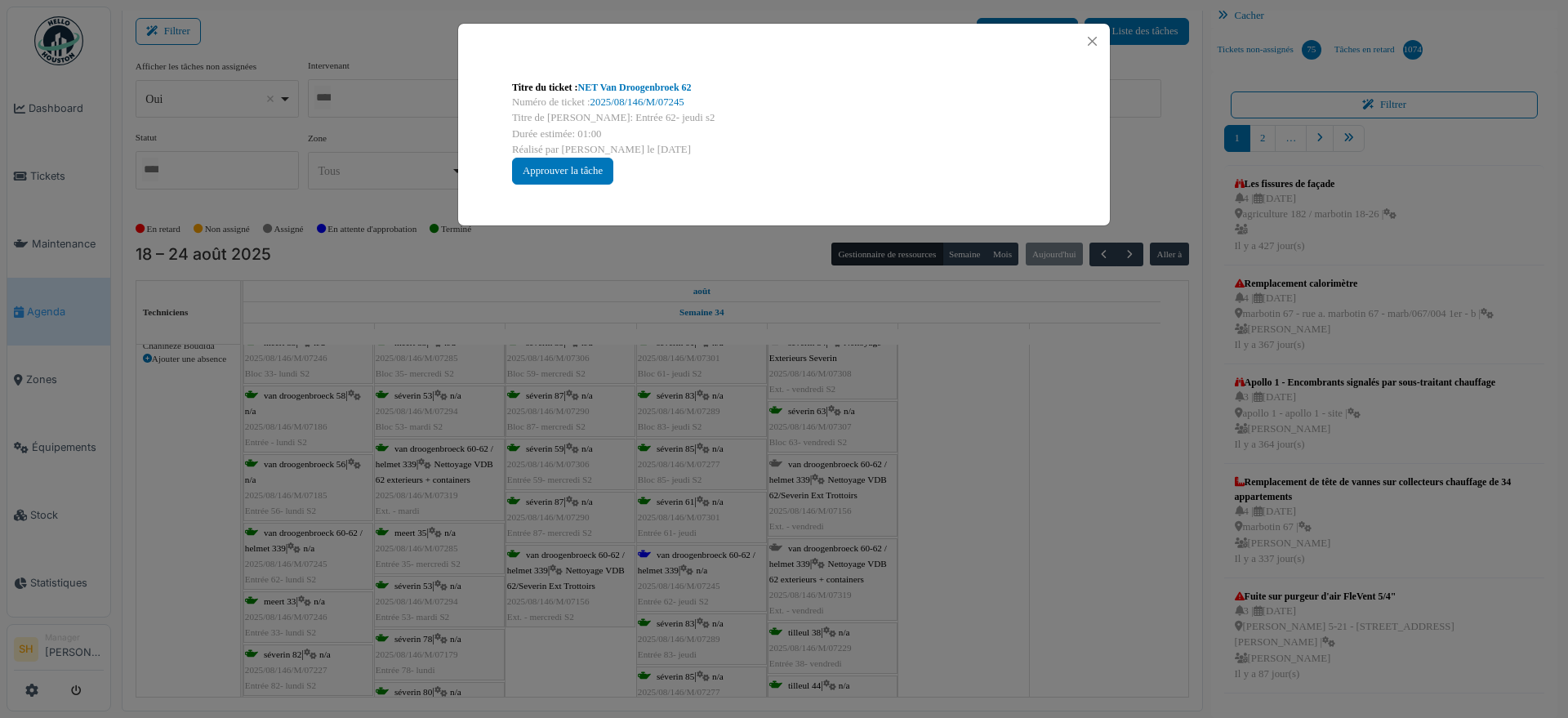
scroll to position [0, 0]
click at [662, 91] on link "NET Van Droogenbroek 62" at bounding box center [635, 86] width 114 height 11
drag, startPoint x: 846, startPoint y: 418, endPoint x: 857, endPoint y: 421, distance: 11.4
click at [847, 418] on div "Titre du ticket : NET Van Droogenbroek 62 Numéro de ticket : 2025/08/146/M/0724…" at bounding box center [784, 359] width 1568 height 718
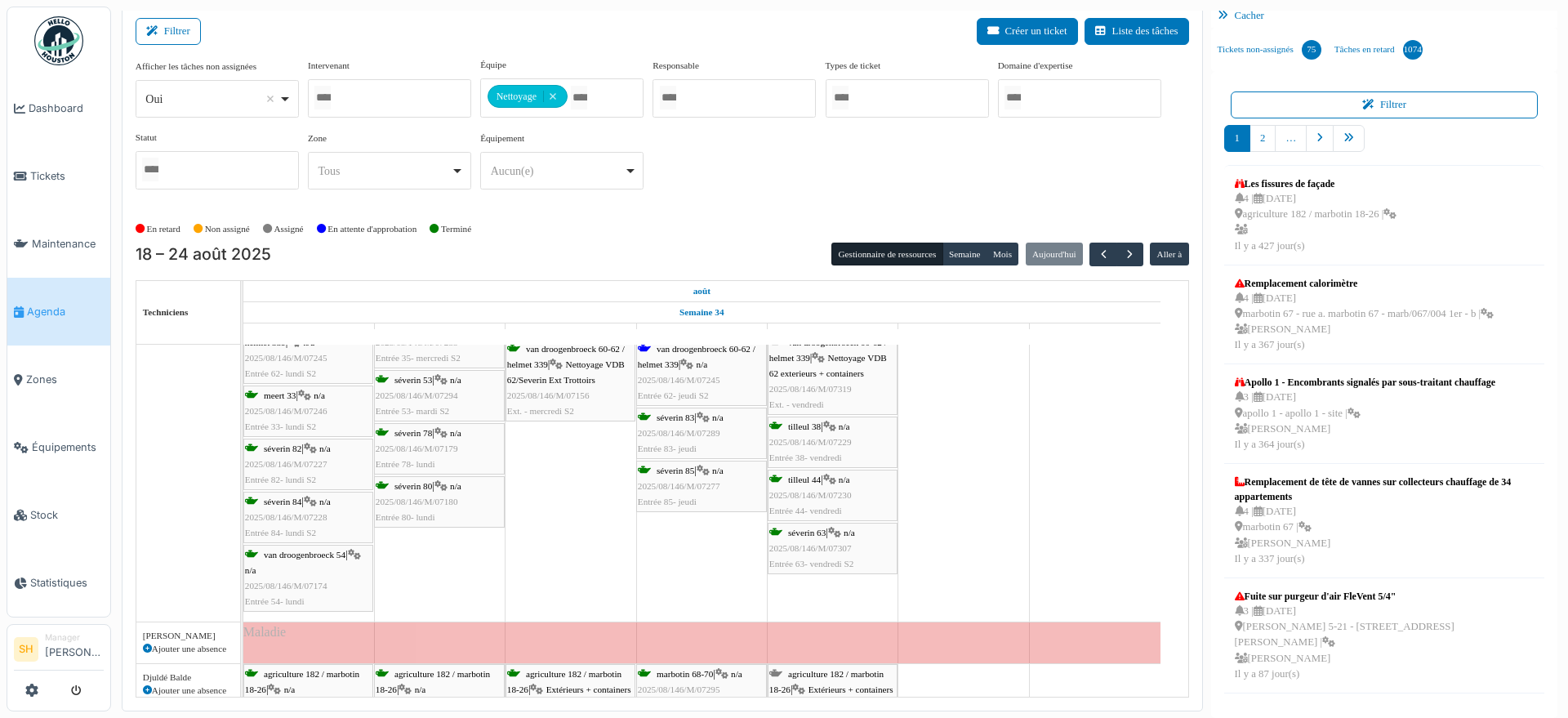
scroll to position [897, 0]
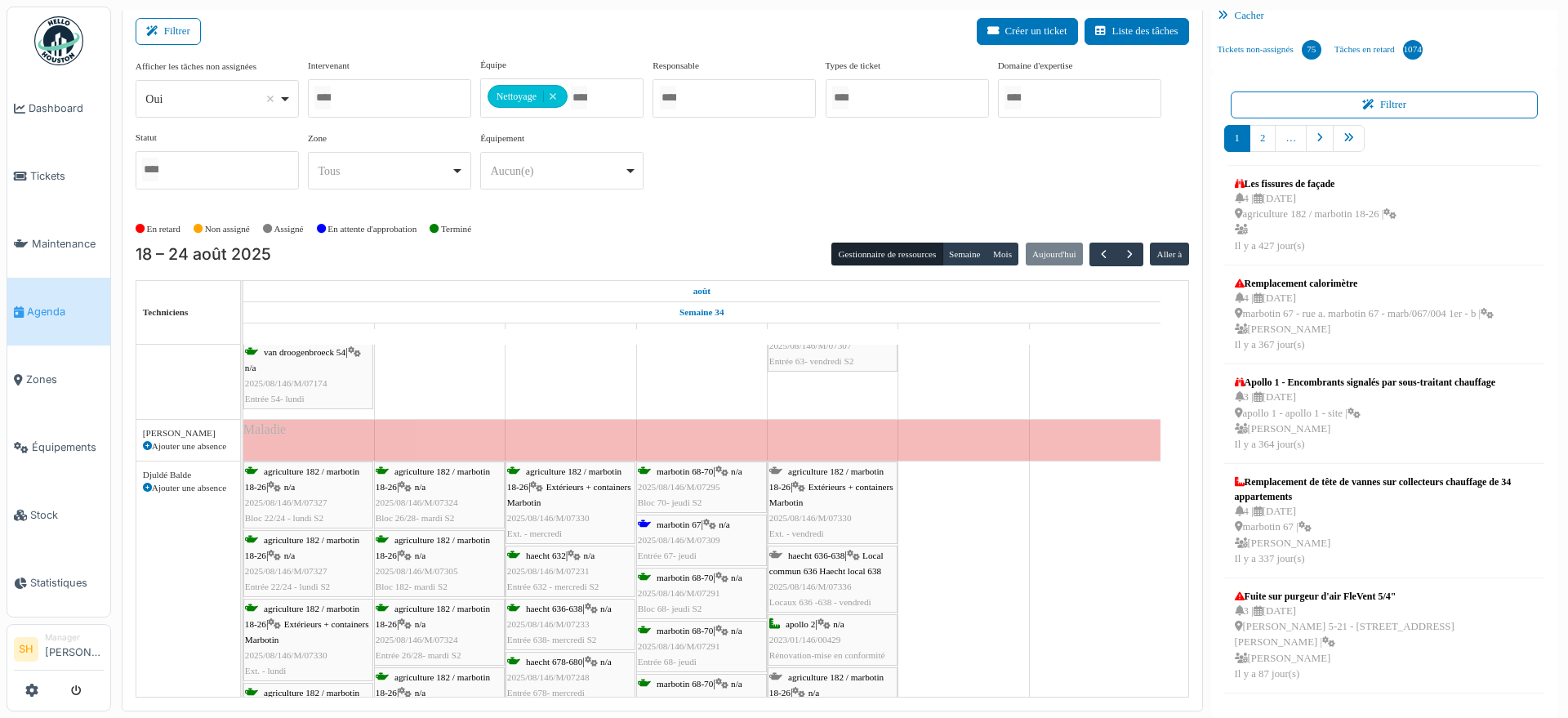
click at [668, 521] on span "marbotin 67" at bounding box center [679, 524] width 45 height 9
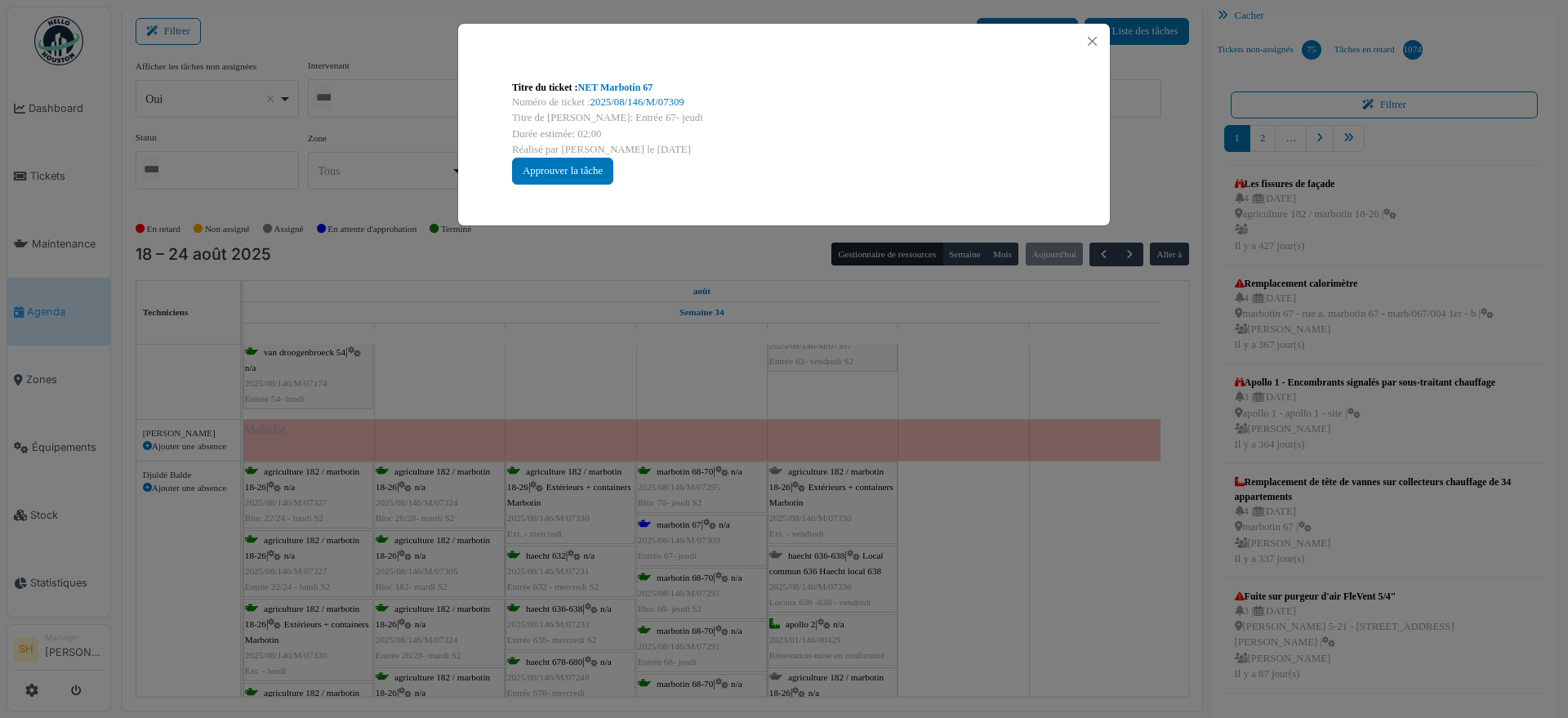
click at [631, 80] on div "Titre du ticket : NET Marbotin 67" at bounding box center [784, 87] width 544 height 15
click at [627, 86] on link "NET Marbotin 67" at bounding box center [616, 86] width 75 height 11
click at [952, 373] on div "Titre du ticket : NET Marbotin 67 Numéro de ticket : 2025/08/146/M/07309 Titre …" at bounding box center [784, 359] width 1568 height 718
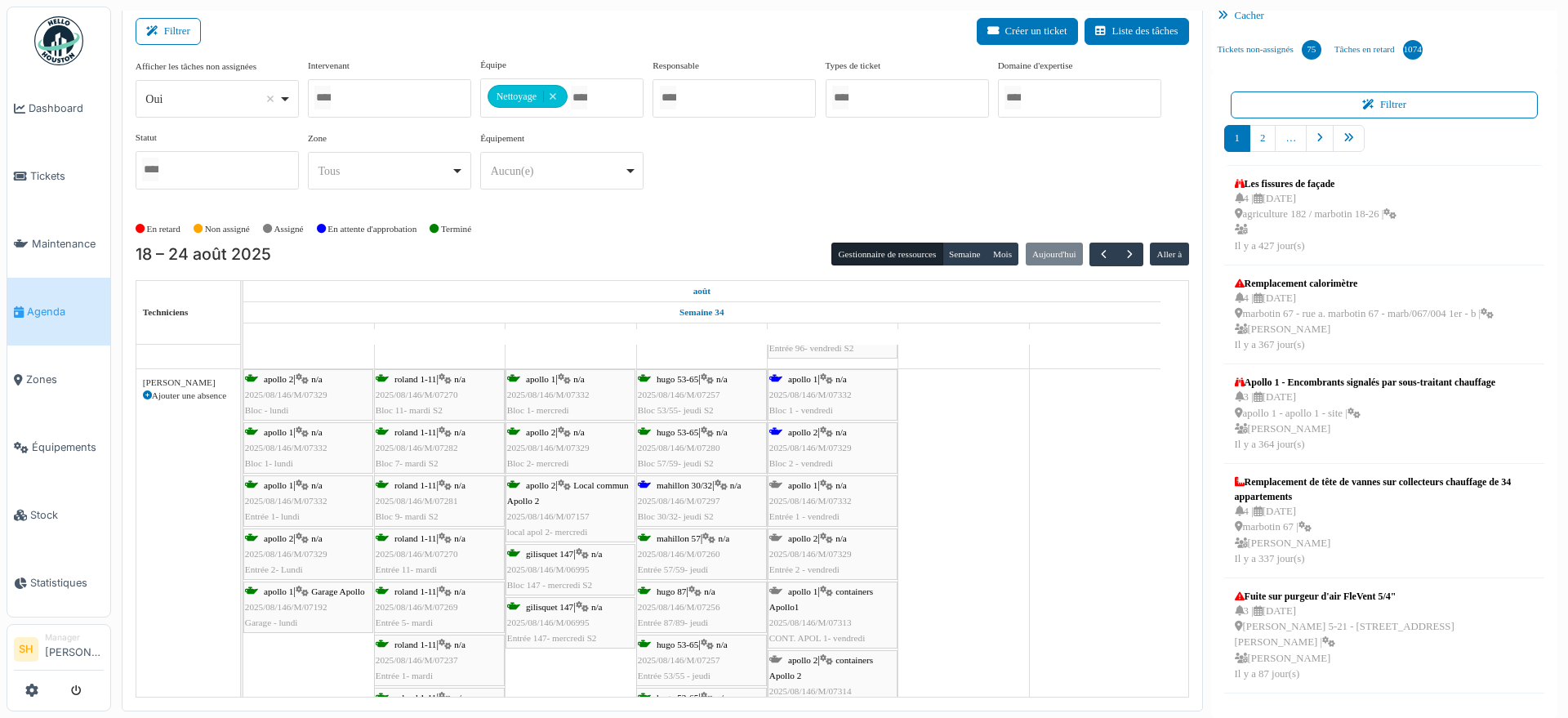
click at [688, 496] on span "2025/08/146/M/07297" at bounding box center [679, 500] width 82 height 9
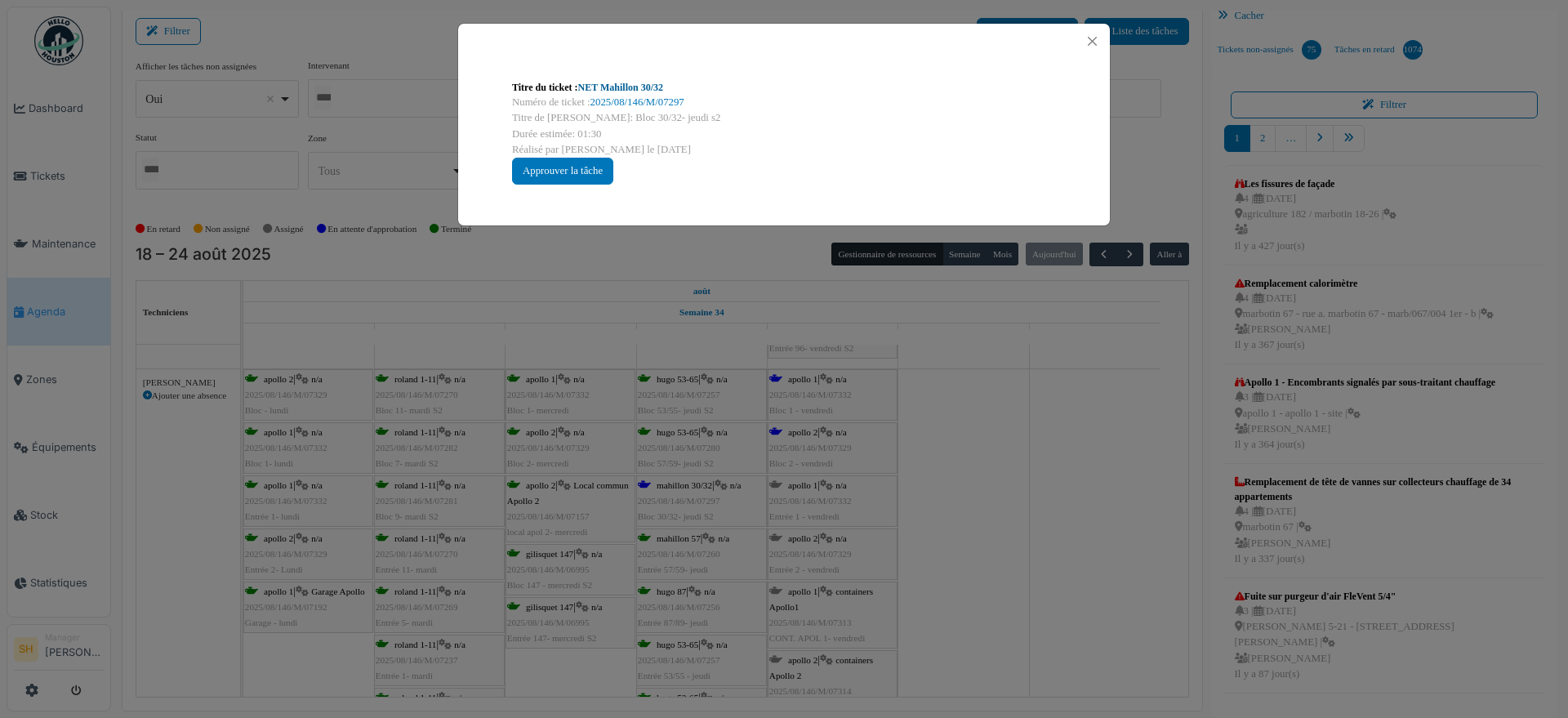
click at [625, 88] on link "NET Mahillon 30/32" at bounding box center [621, 86] width 85 height 11
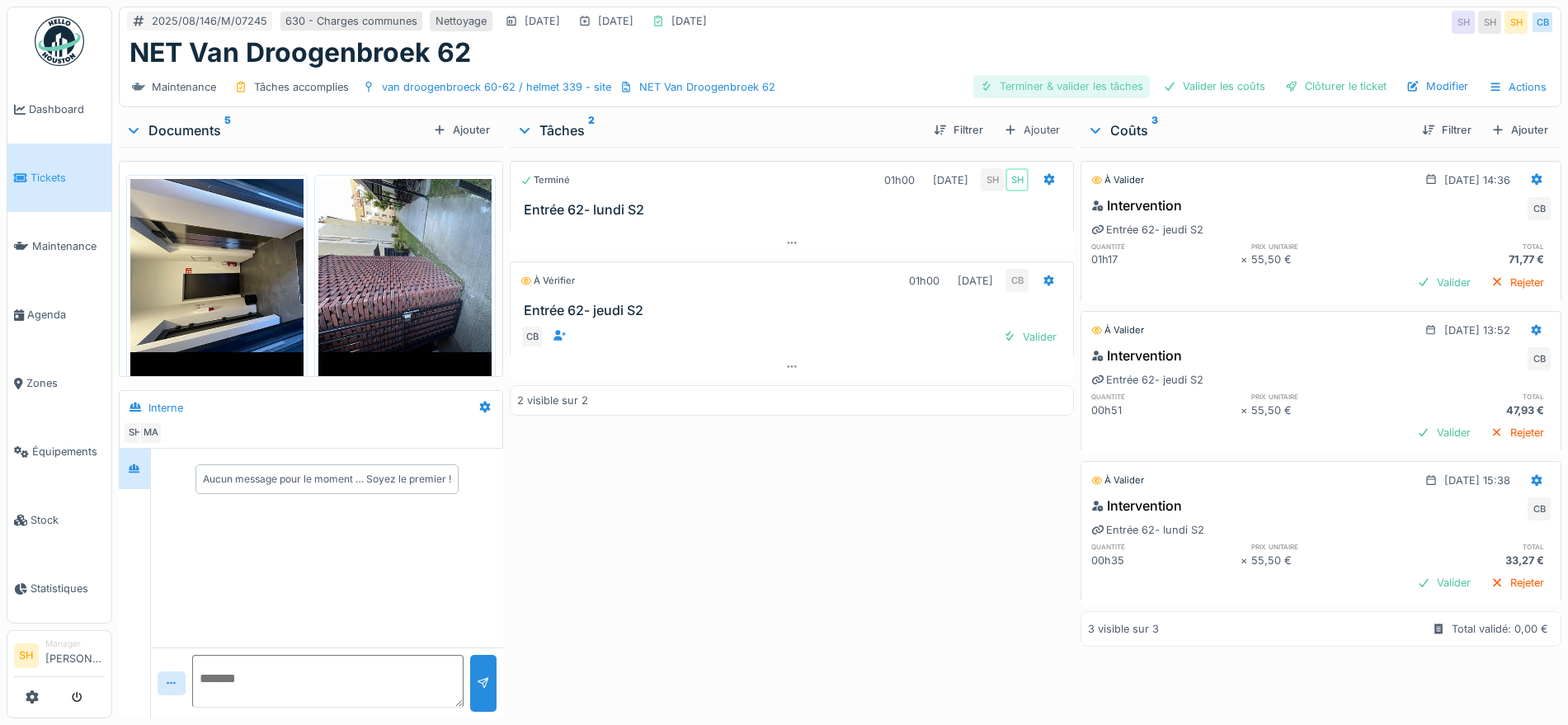
drag, startPoint x: 1053, startPoint y: 90, endPoint x: 1134, endPoint y: 91, distance: 81.0
click at [1056, 89] on div "Terminer & valider les tâches" at bounding box center [1061, 86] width 176 height 22
click at [1204, 91] on div "Valider les coûts" at bounding box center [1214, 86] width 116 height 22
click at [1285, 88] on div at bounding box center [1291, 86] width 13 height 16
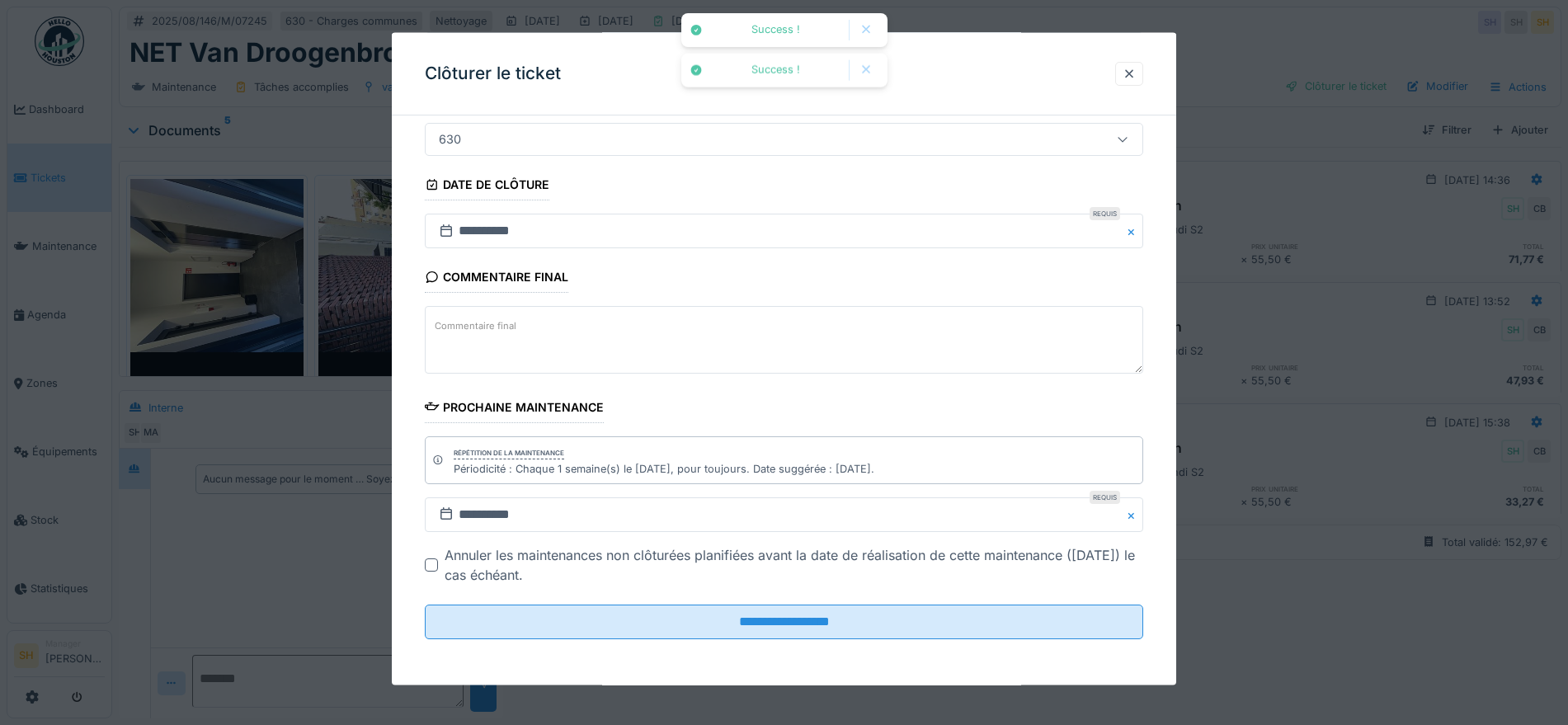
scroll to position [16, 0]
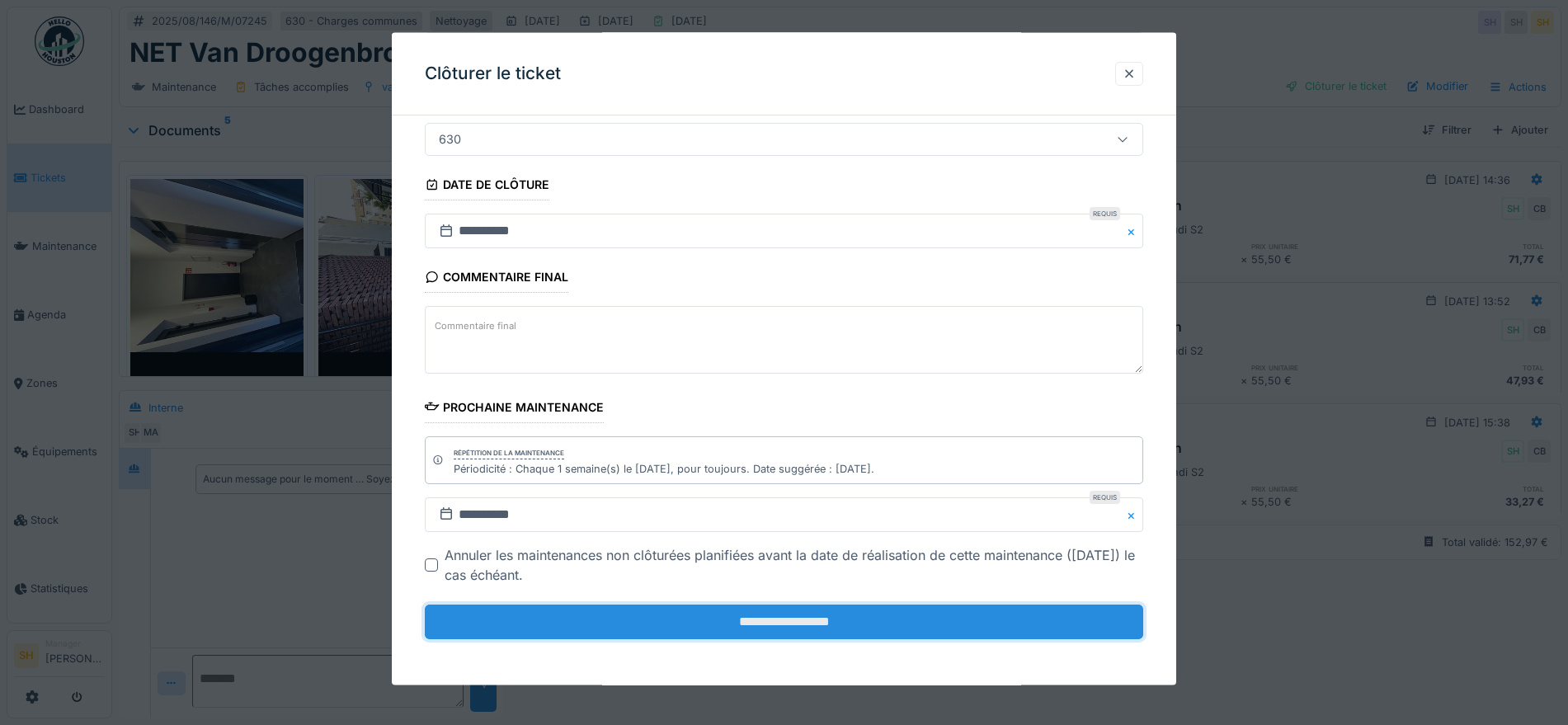
drag, startPoint x: 779, startPoint y: 620, endPoint x: 781, endPoint y: 606, distance: 14.1
click at [779, 619] on input "**********" at bounding box center [784, 622] width 718 height 35
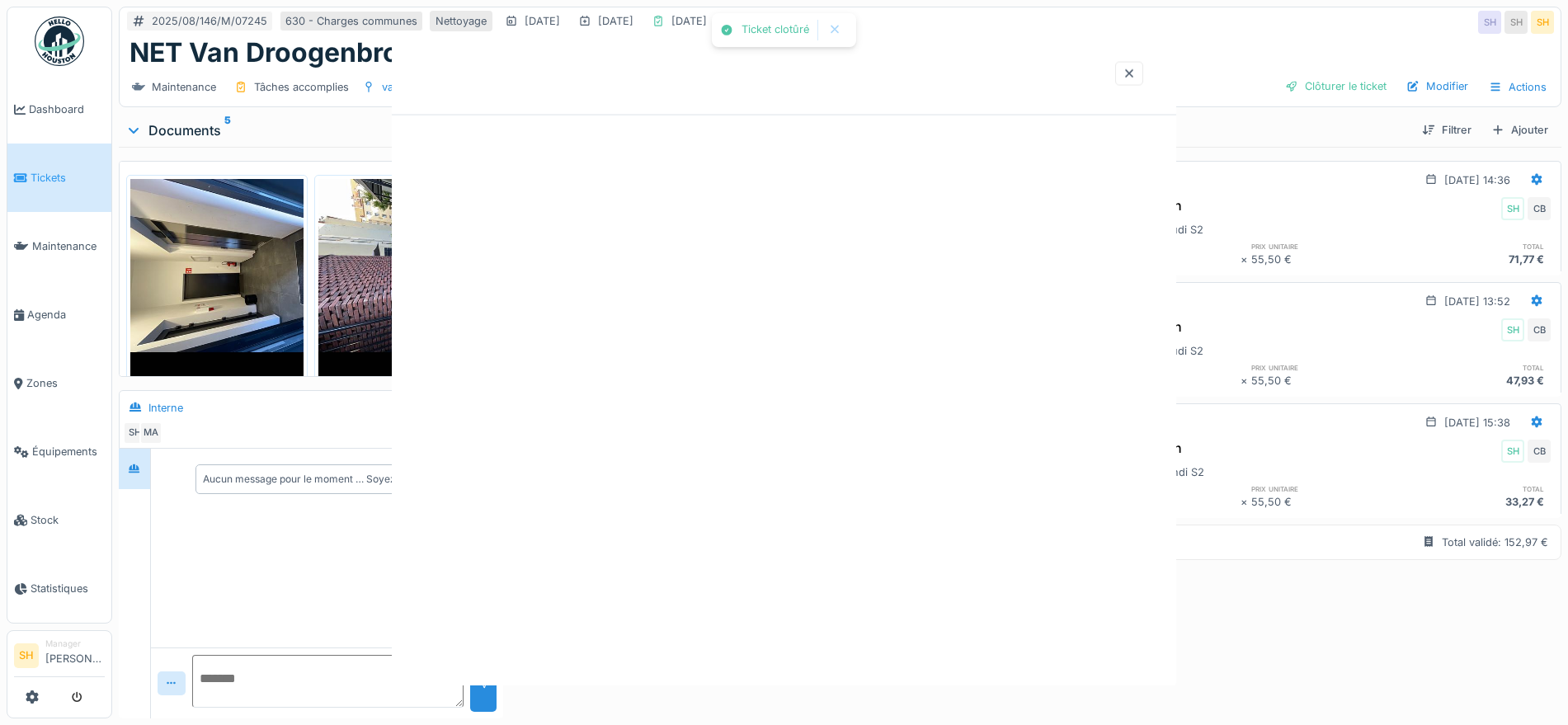
scroll to position [0, 0]
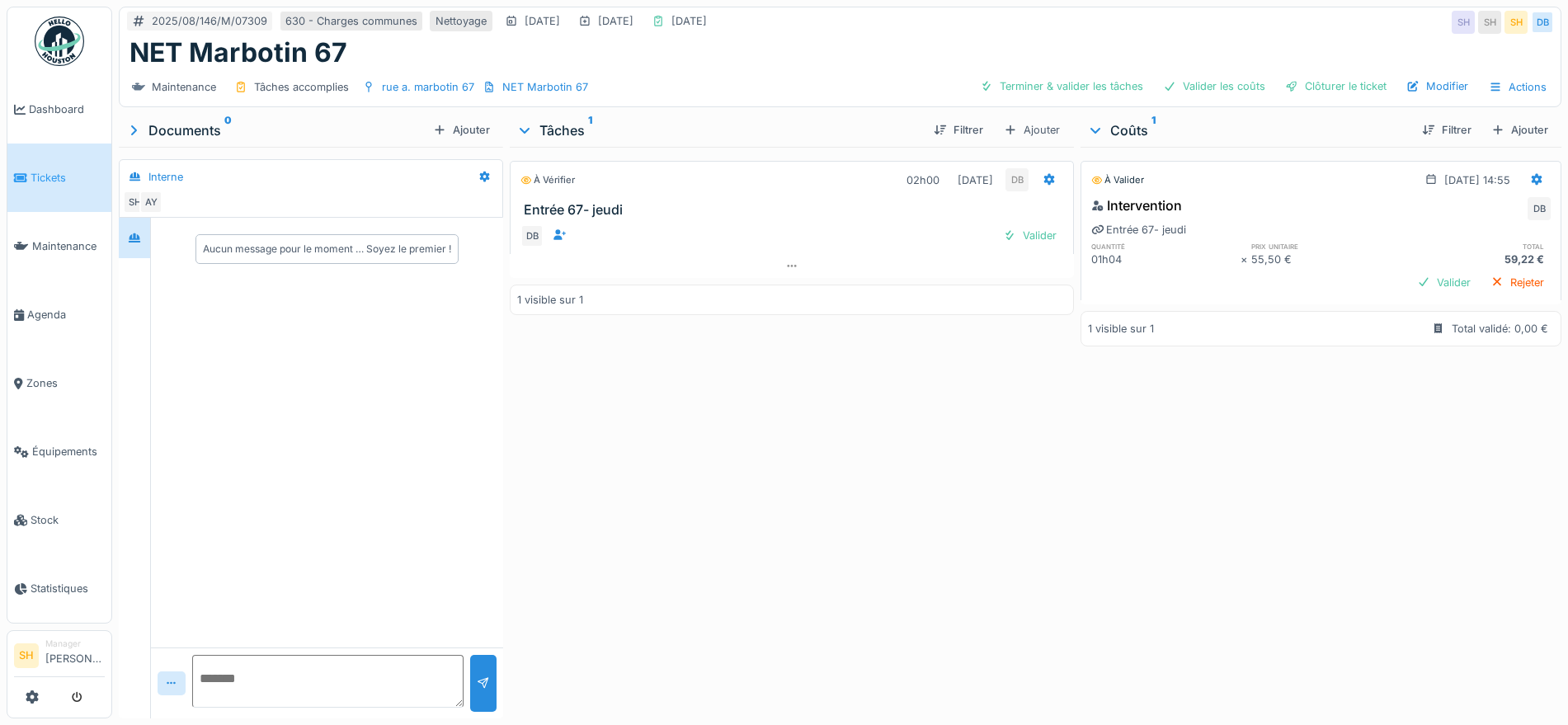
drag, startPoint x: 1051, startPoint y: 86, endPoint x: 1135, endPoint y: 78, distance: 84.4
click at [1055, 85] on div "Terminer & valider les tâches" at bounding box center [1061, 86] width 176 height 22
click at [1208, 88] on div "Valider les coûts" at bounding box center [1214, 86] width 116 height 22
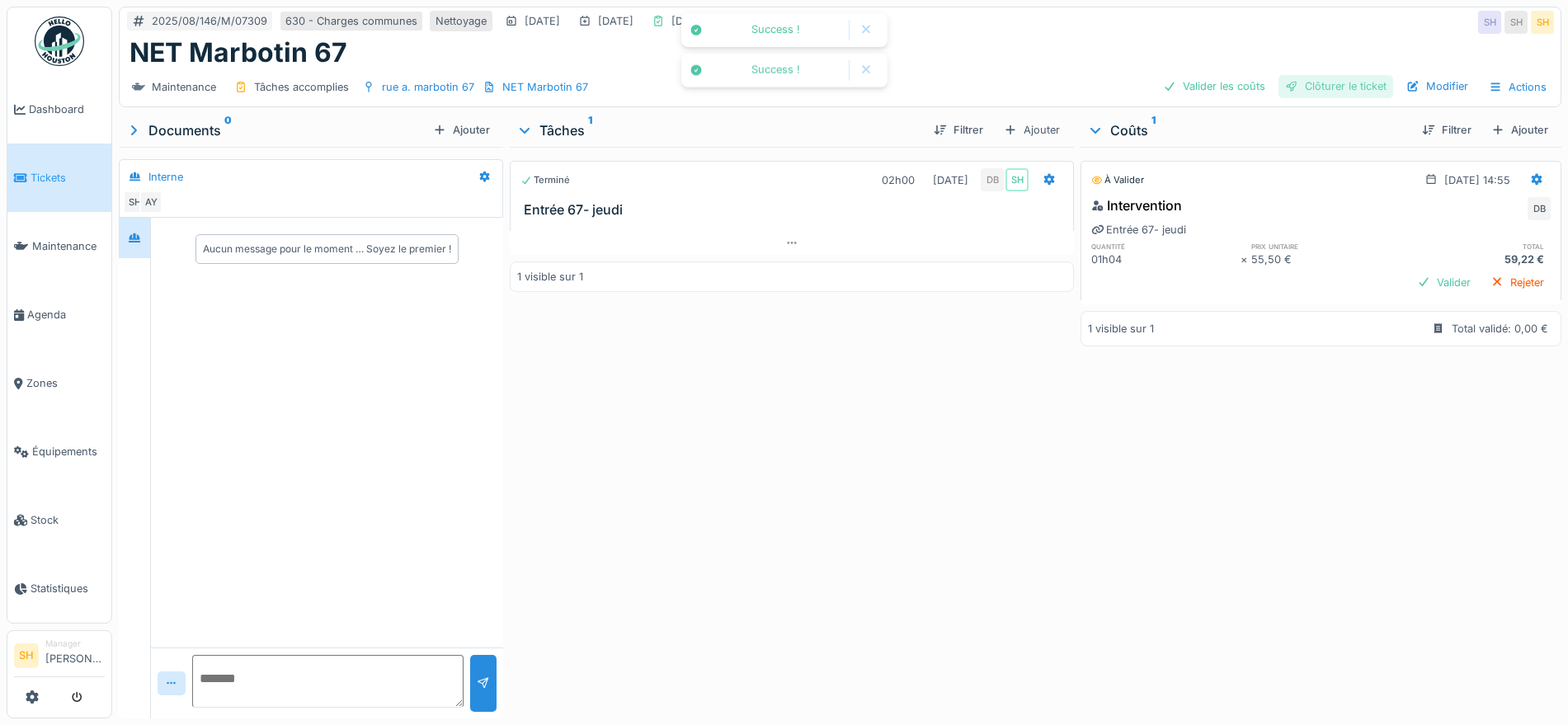
click at [1296, 87] on div "Clôturer le ticket" at bounding box center [1335, 86] width 115 height 22
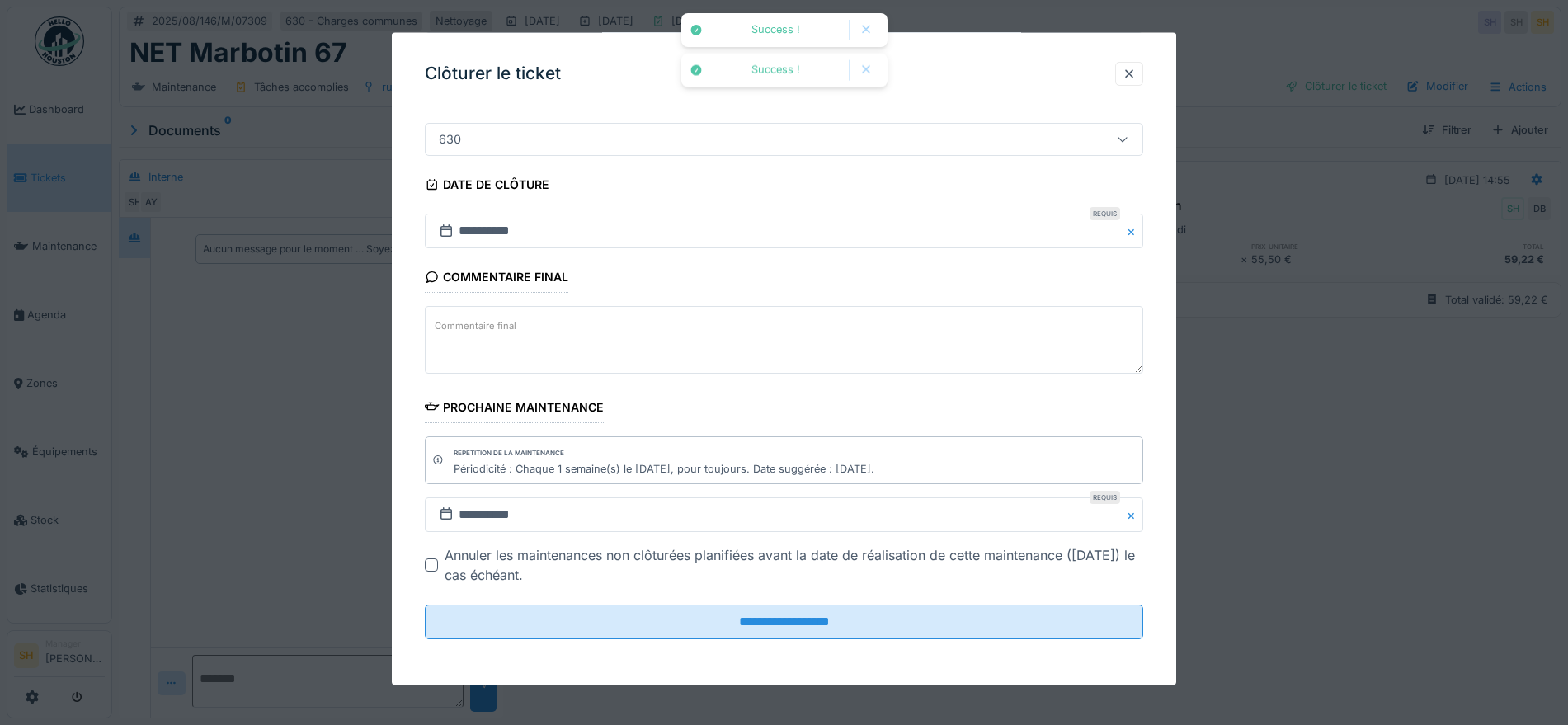
scroll to position [16, 0]
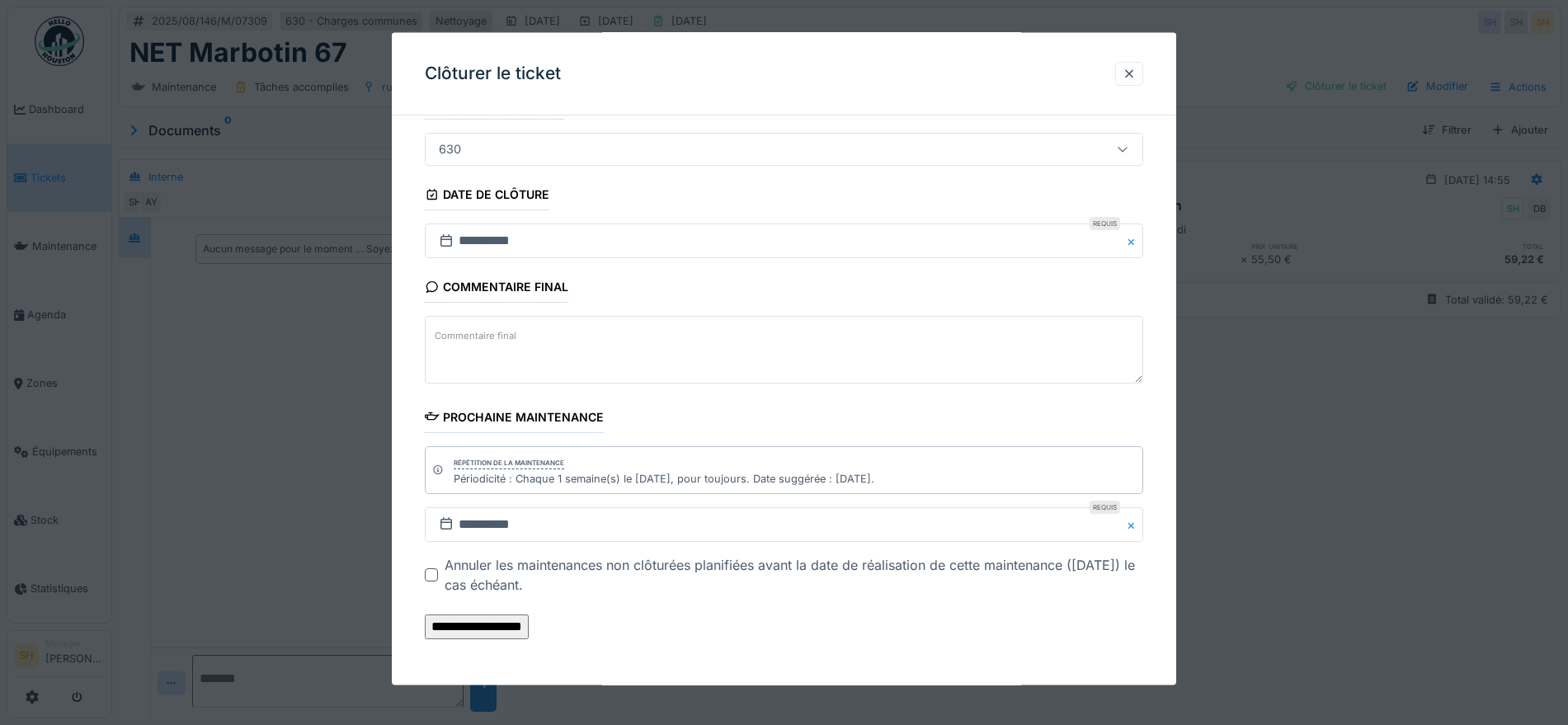
click at [529, 624] on input "**********" at bounding box center [477, 626] width 104 height 25
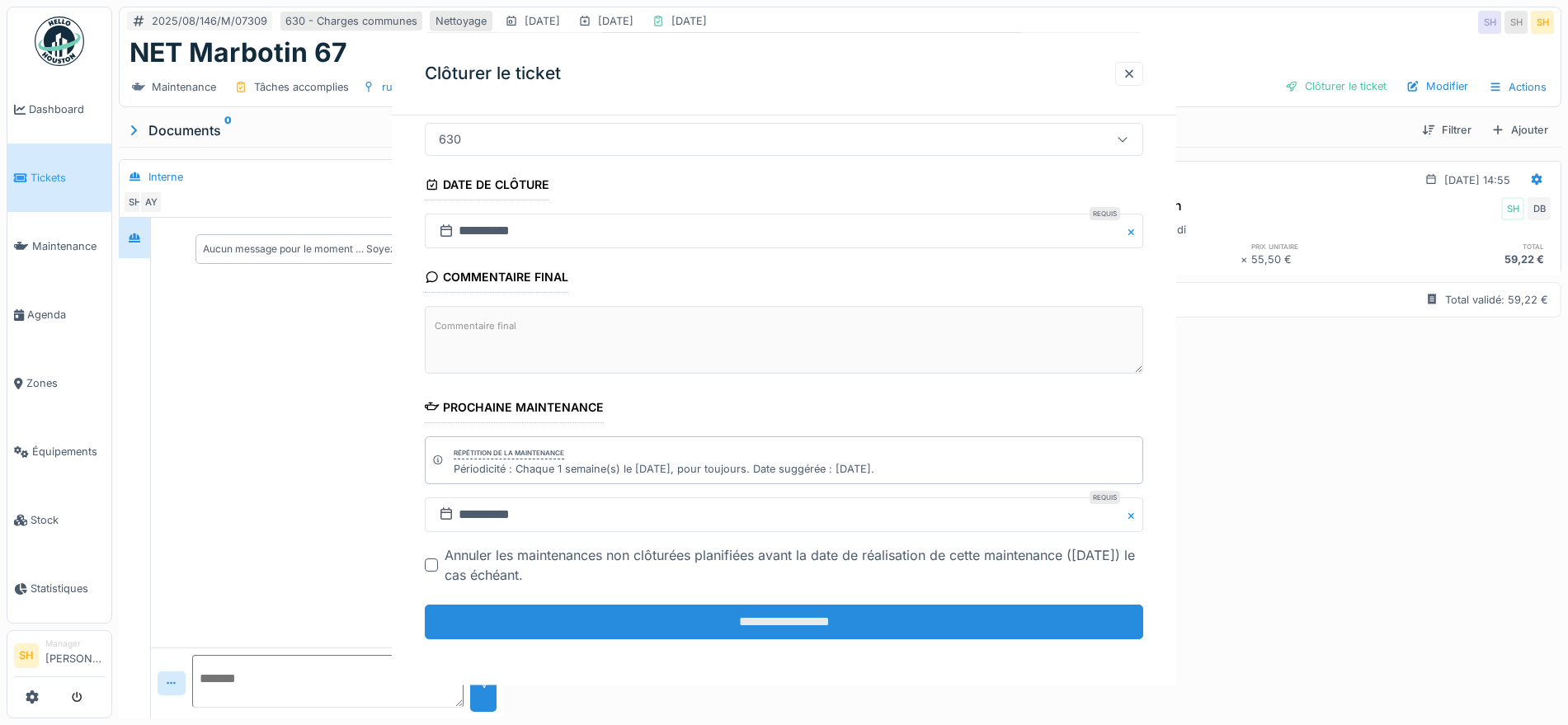
scroll to position [0, 0]
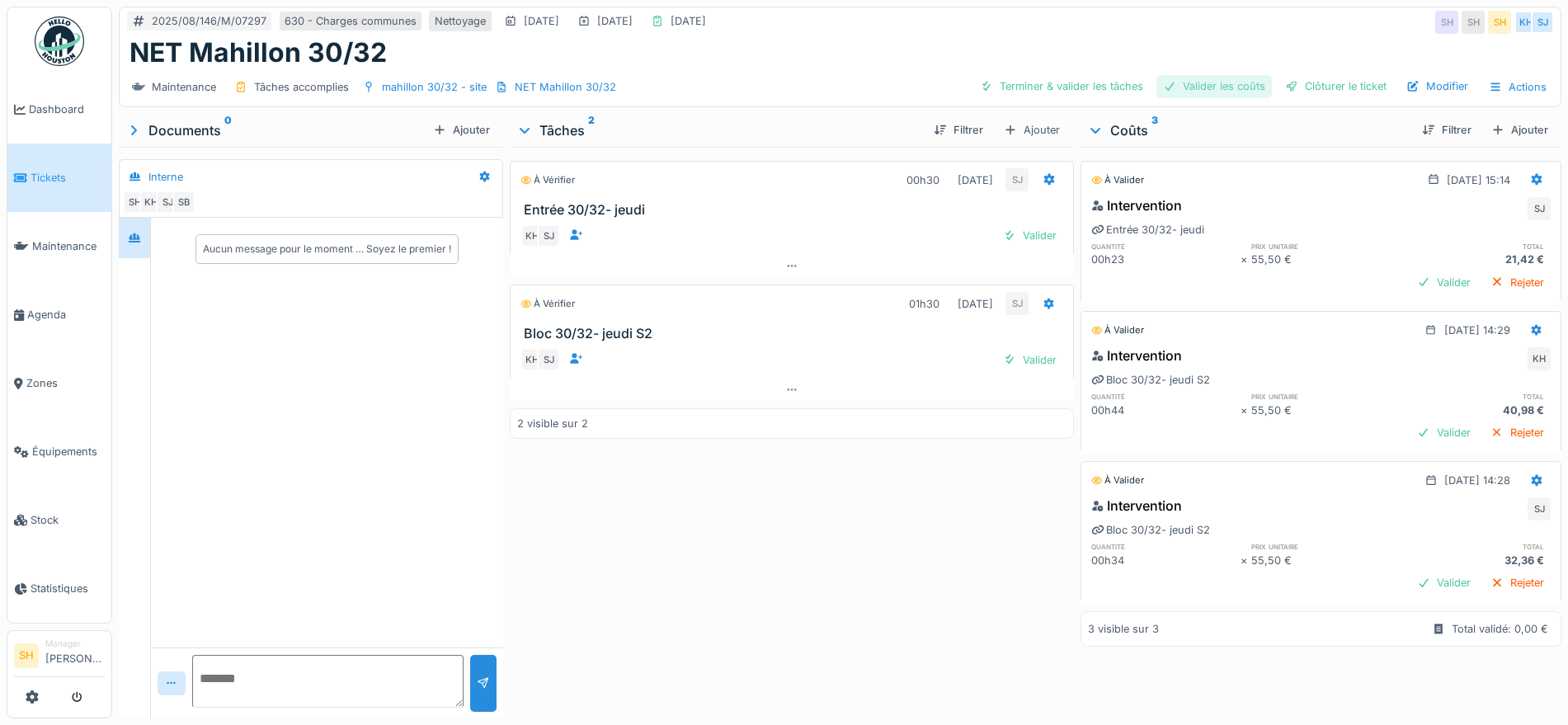
drag, startPoint x: 1056, startPoint y: 91, endPoint x: 1199, endPoint y: 90, distance: 143.0
click at [1094, 90] on div "Terminer & valider les tâches" at bounding box center [1061, 86] width 176 height 22
drag, startPoint x: 1207, startPoint y: 96, endPoint x: 1295, endPoint y: 84, distance: 88.8
click at [1215, 94] on div "Valider les coûts" at bounding box center [1214, 86] width 116 height 22
click at [1303, 84] on div "Clôturer le ticket" at bounding box center [1335, 86] width 115 height 22
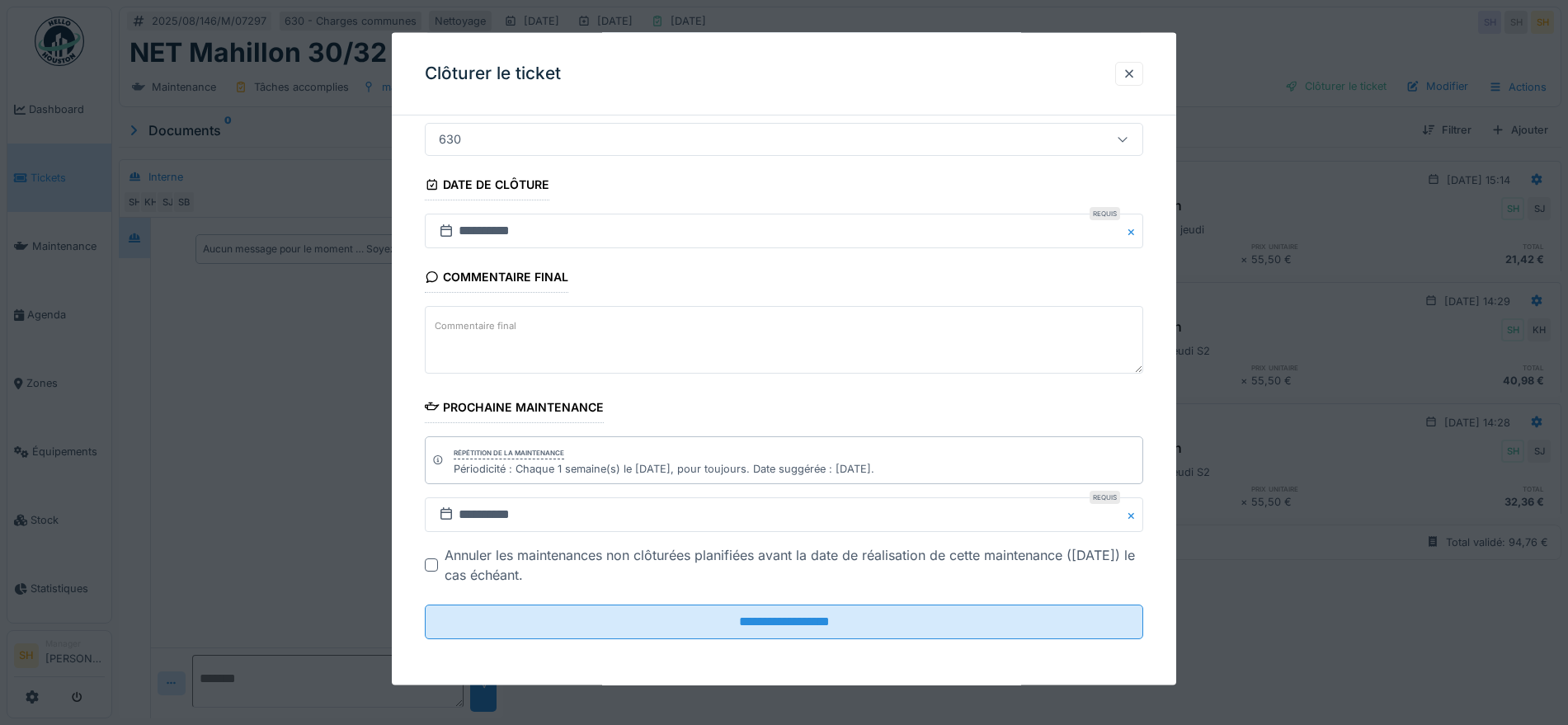
scroll to position [16, 0]
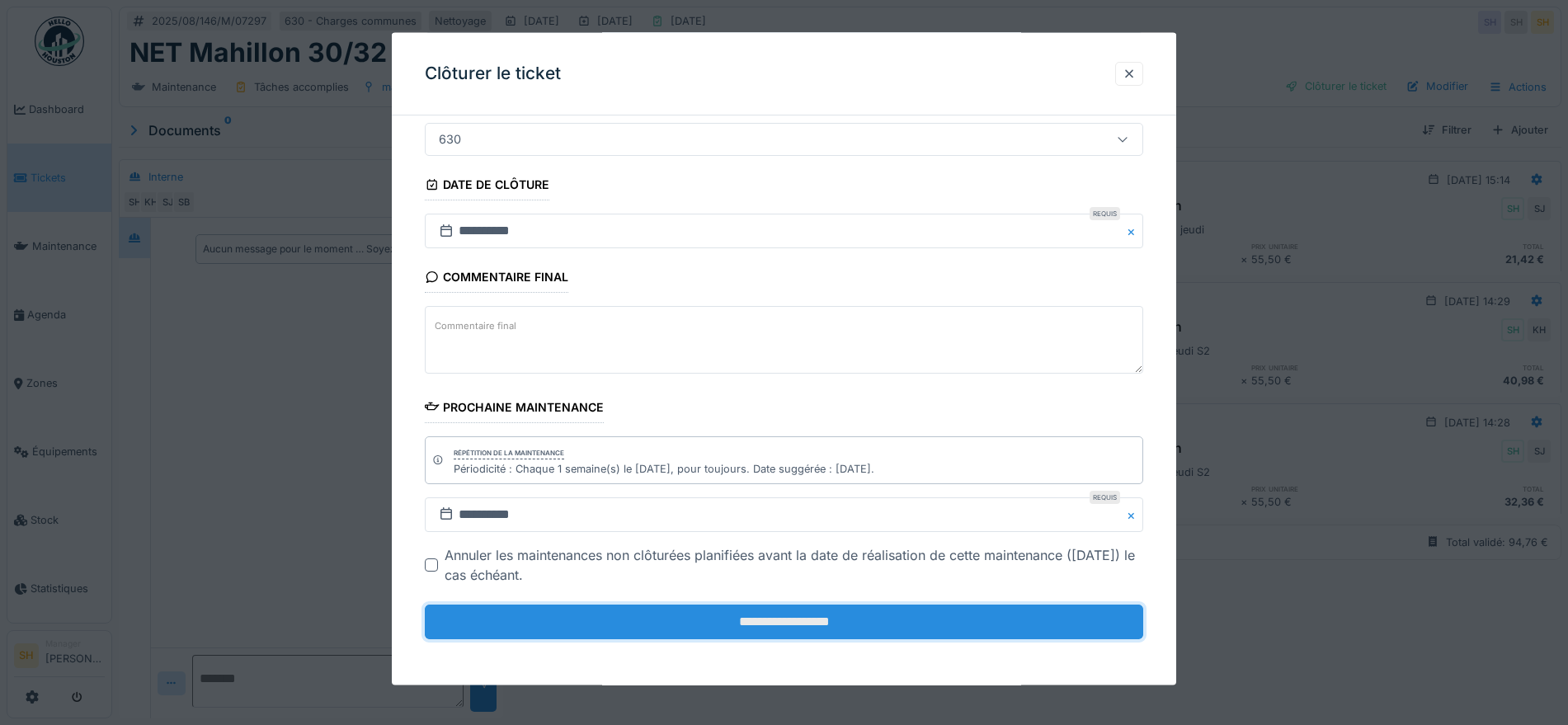
click at [806, 611] on input "**********" at bounding box center [784, 622] width 718 height 35
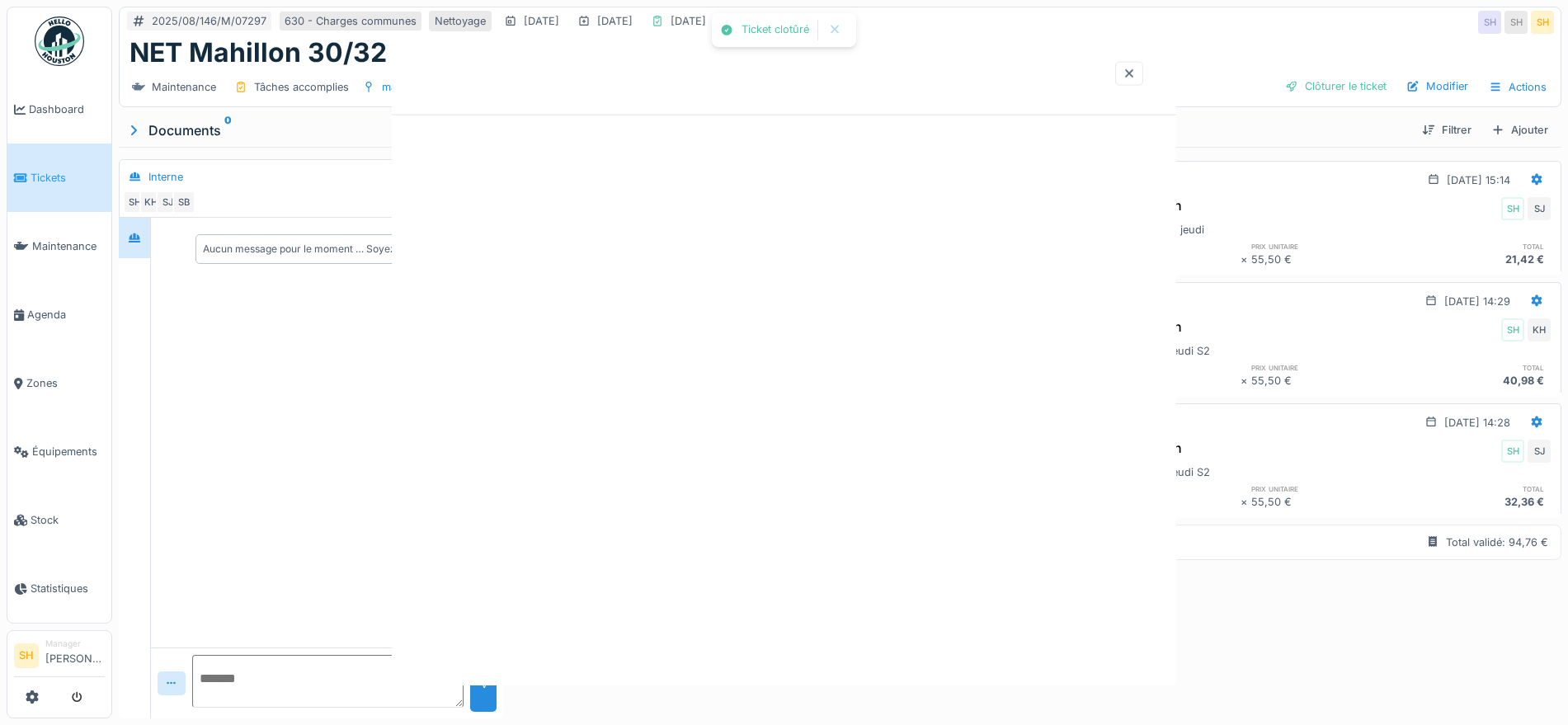
scroll to position [0, 0]
